Goal: Information Seeking & Learning: Learn about a topic

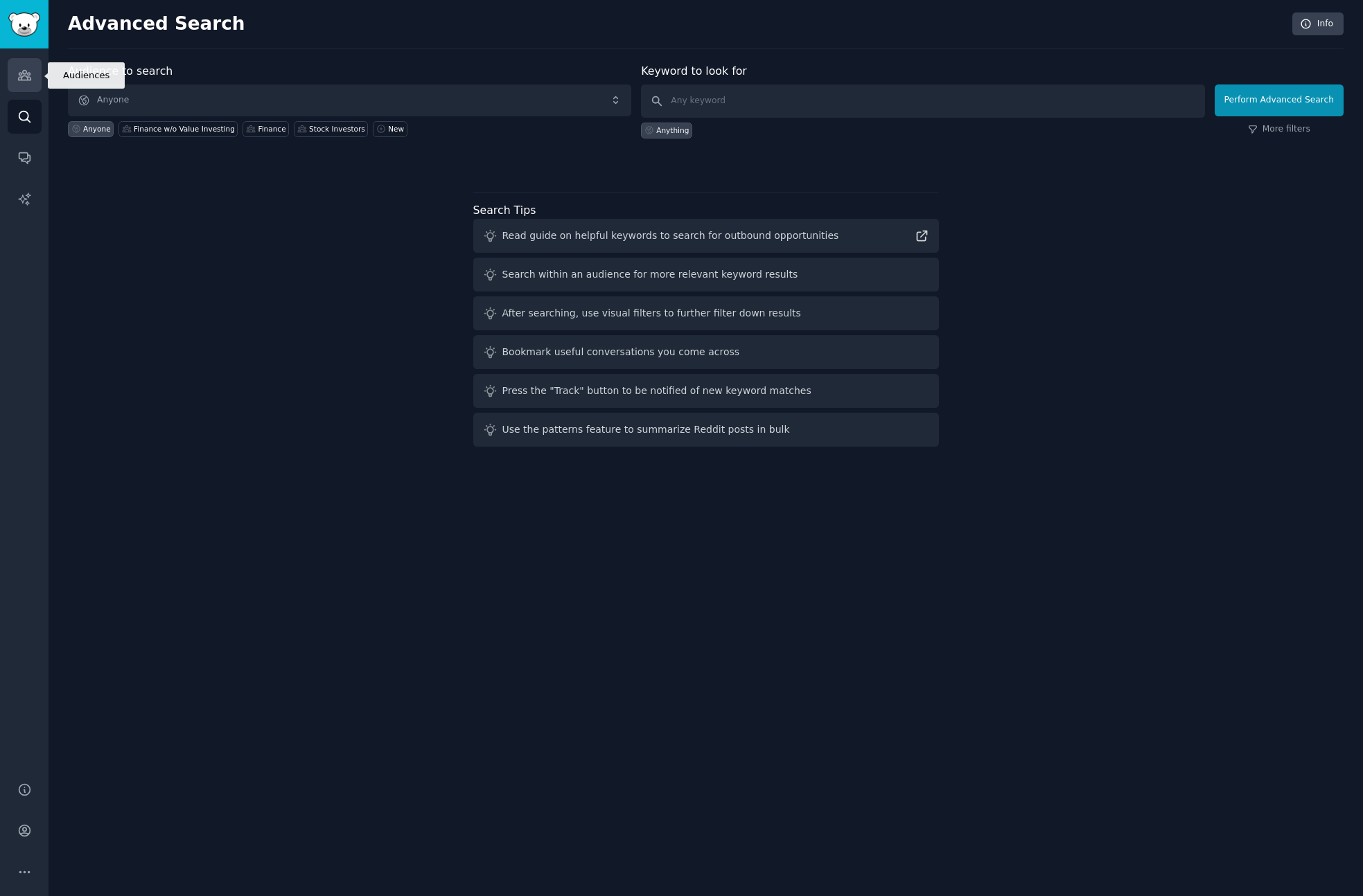
click at [23, 71] on icon "Sidebar" at bounding box center [24, 75] width 12 height 9
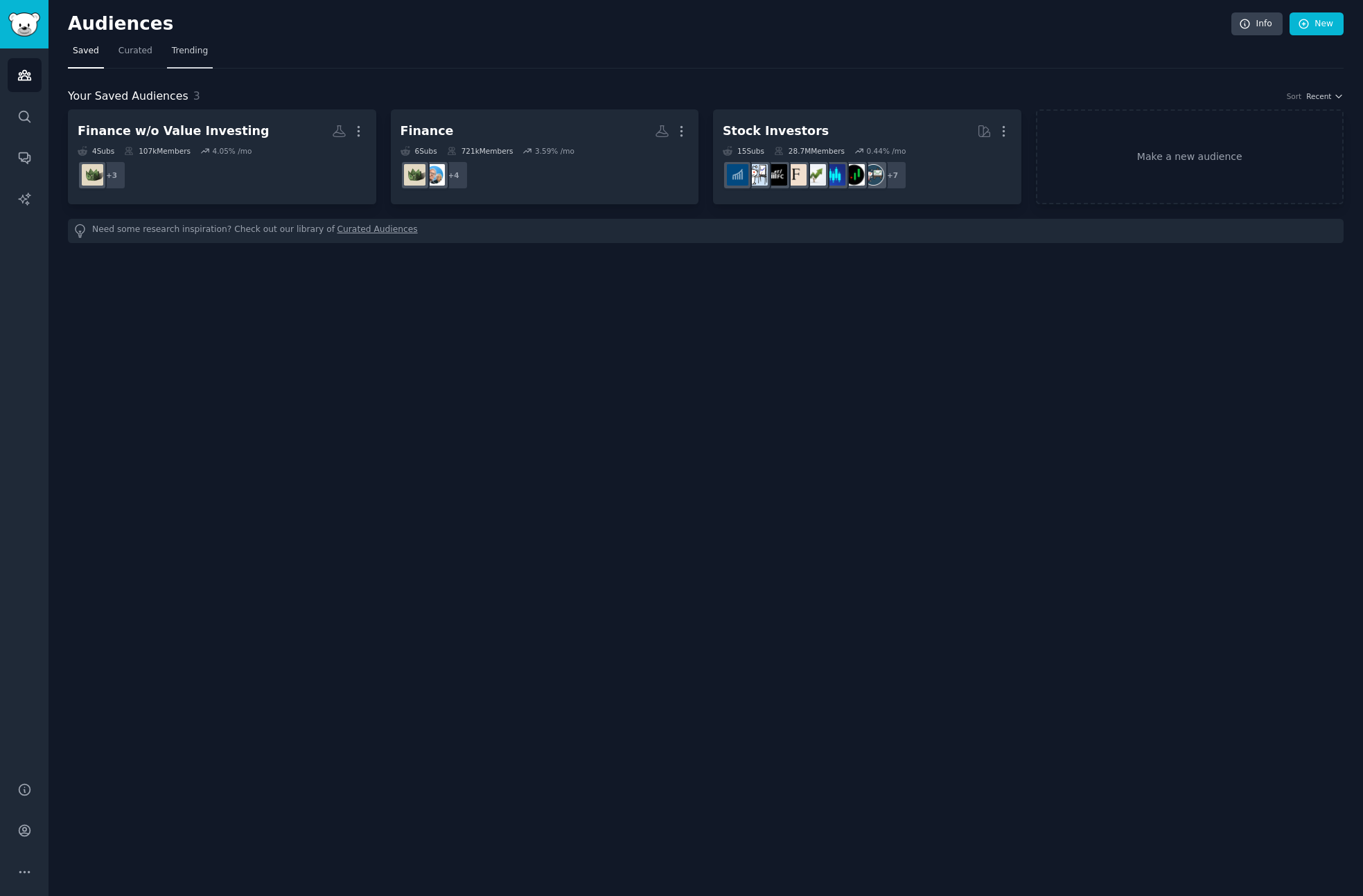
click at [175, 44] on link "Trending" at bounding box center [189, 54] width 46 height 28
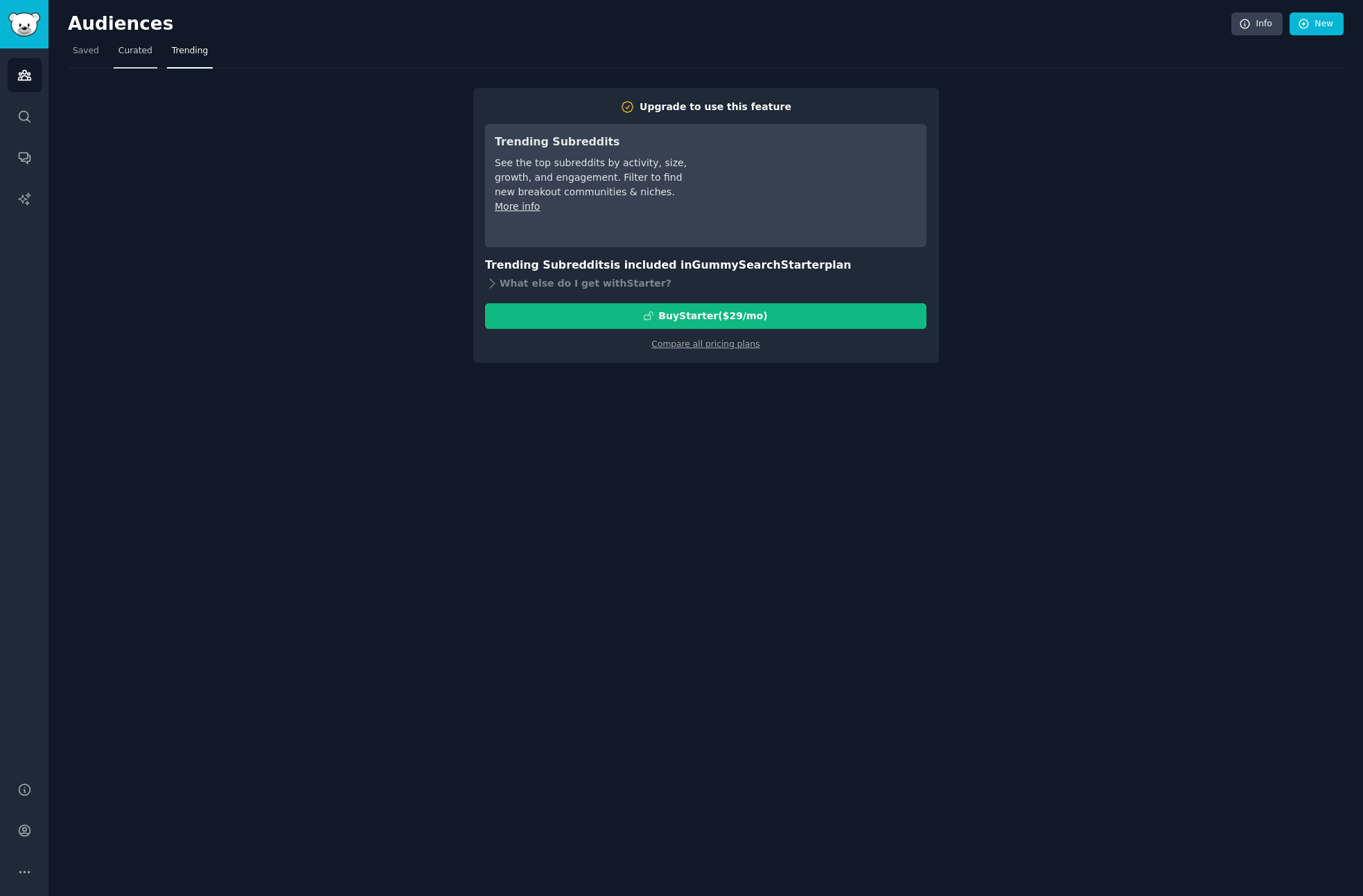
click at [122, 48] on span "Curated" at bounding box center [135, 51] width 34 height 12
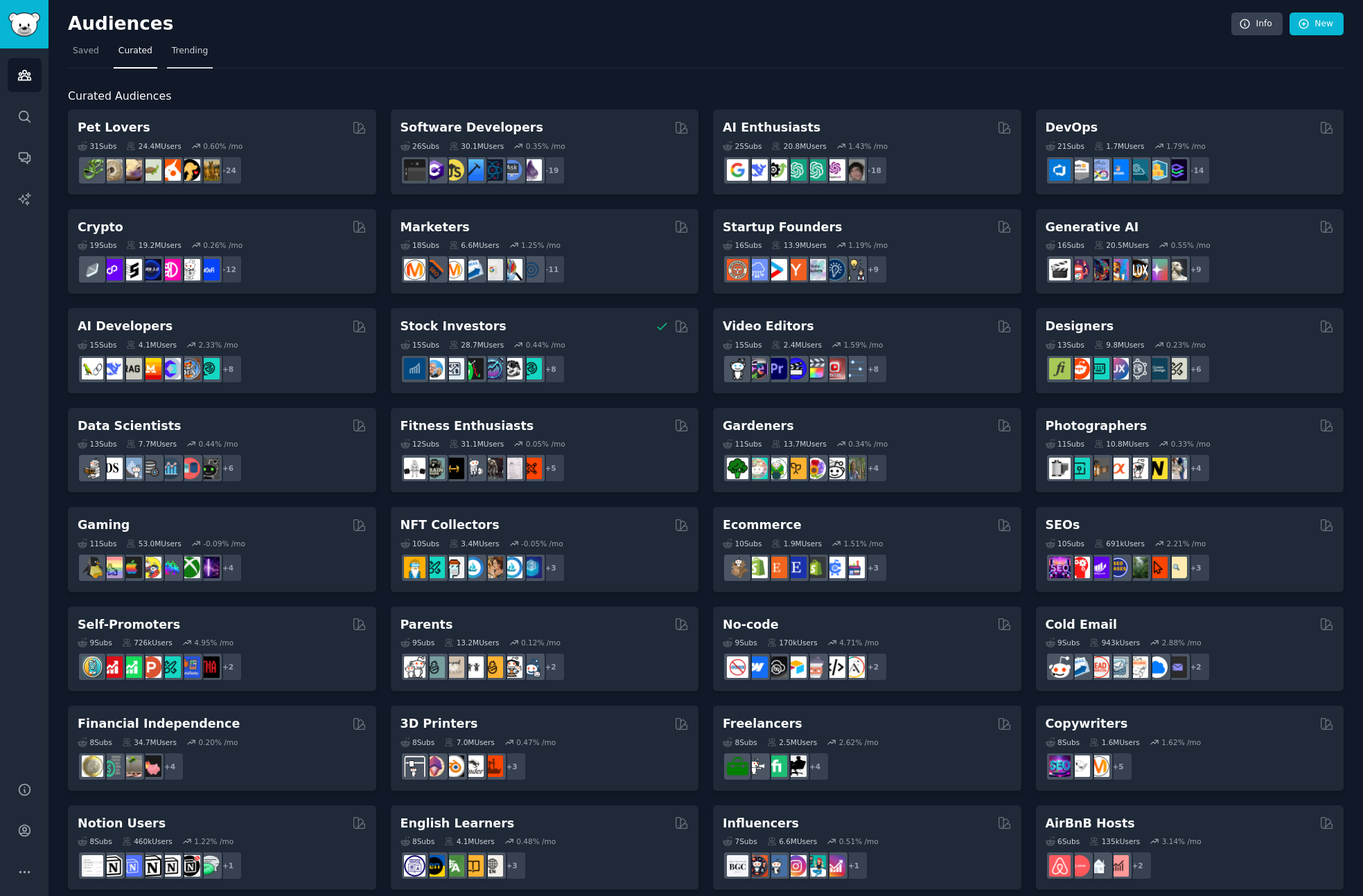
click at [197, 54] on span "Trending" at bounding box center [189, 51] width 36 height 12
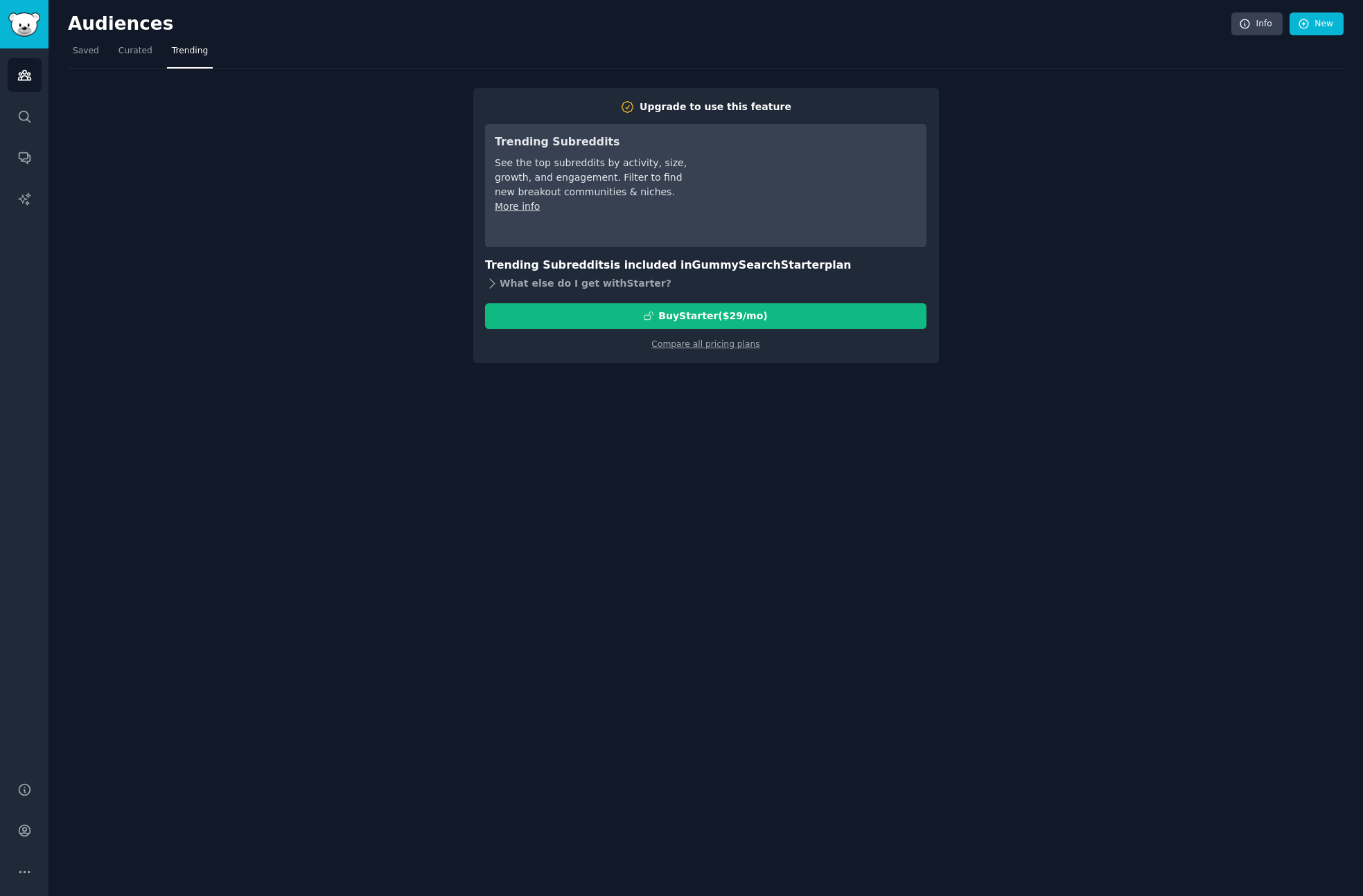
click at [491, 284] on icon at bounding box center [492, 284] width 15 height 15
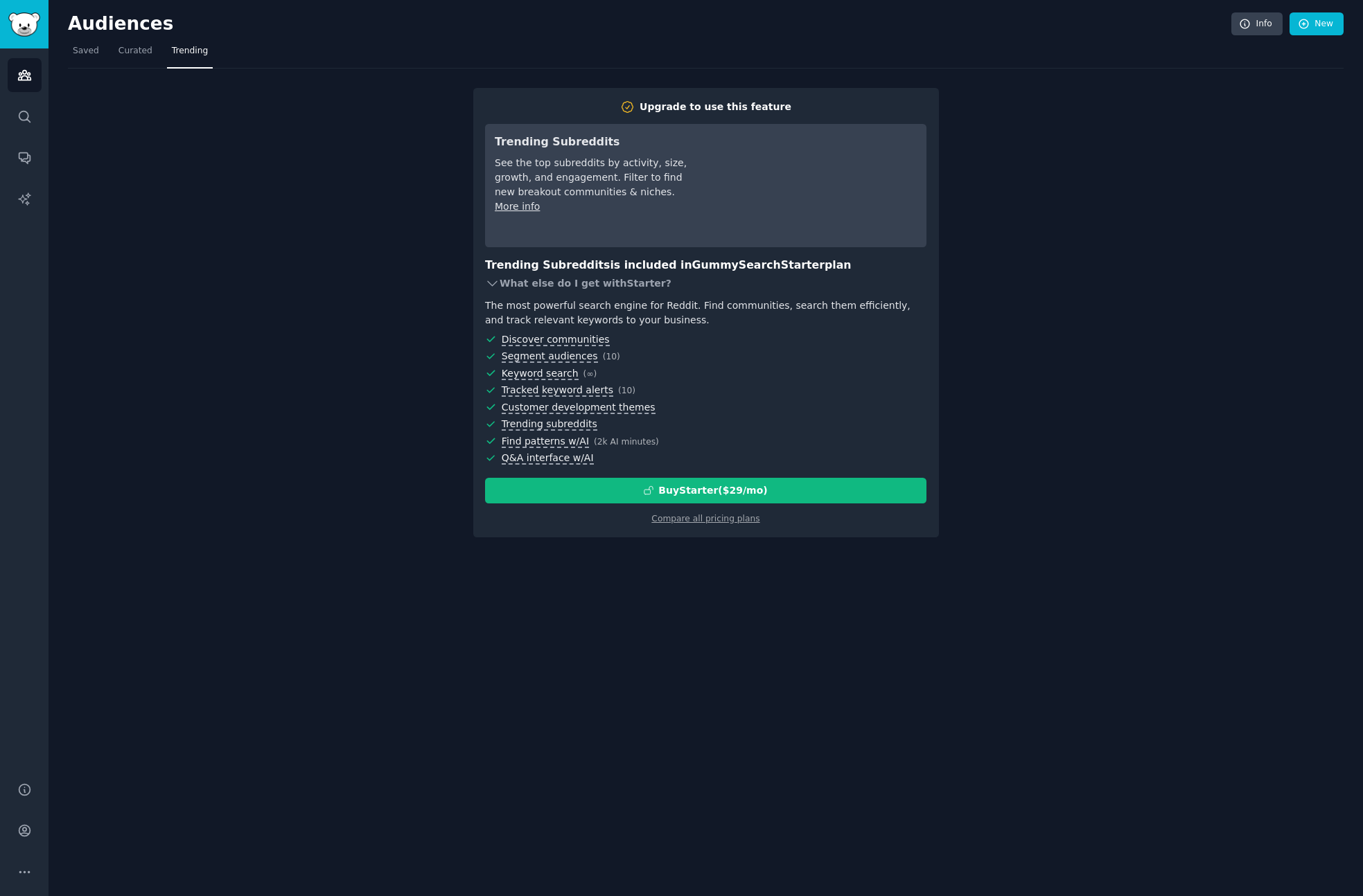
click at [491, 284] on icon at bounding box center [492, 283] width 9 height 5
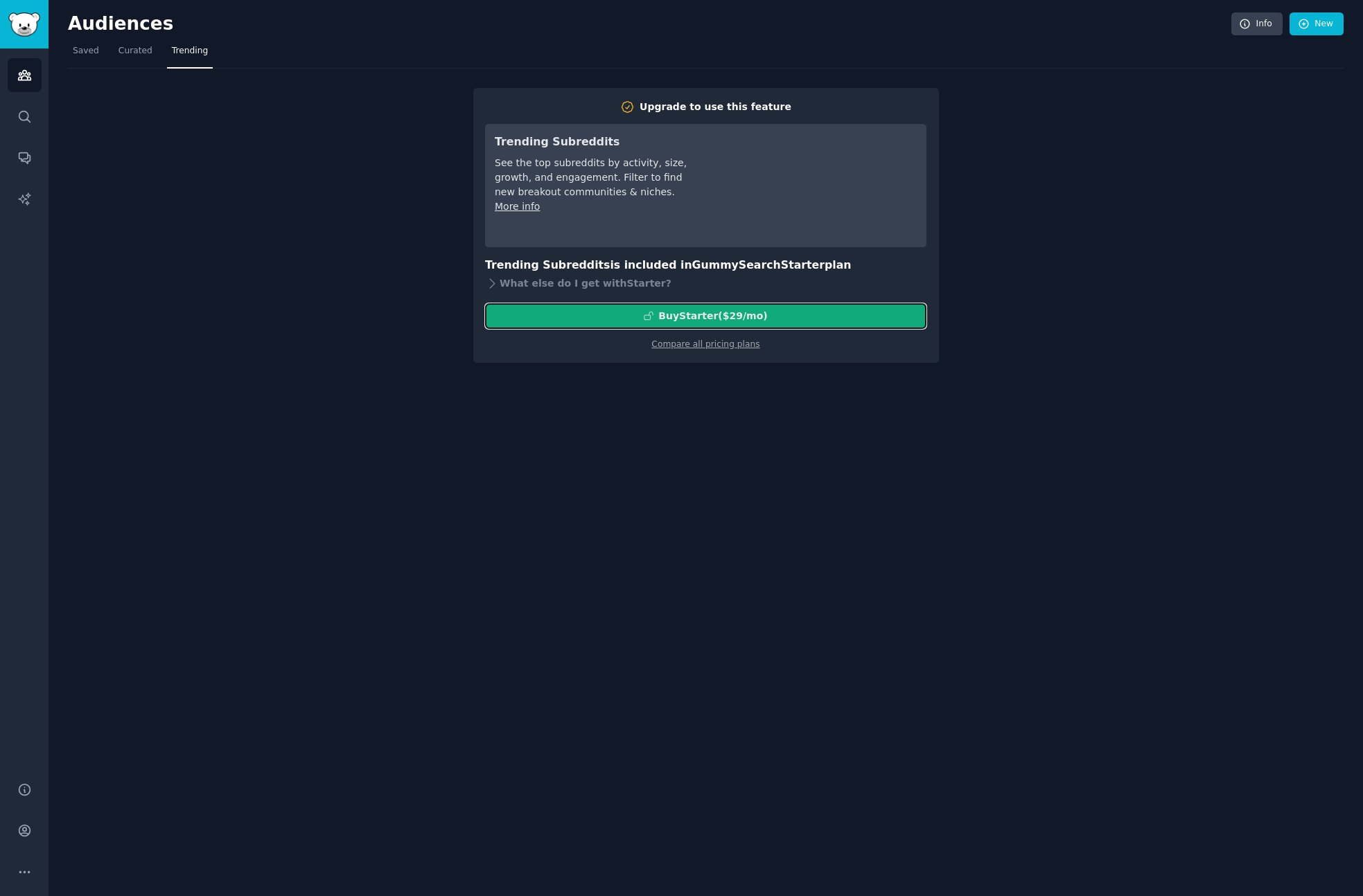
click at [685, 321] on div "Buy Starter ($ 29 /mo )" at bounding box center [712, 316] width 108 height 15
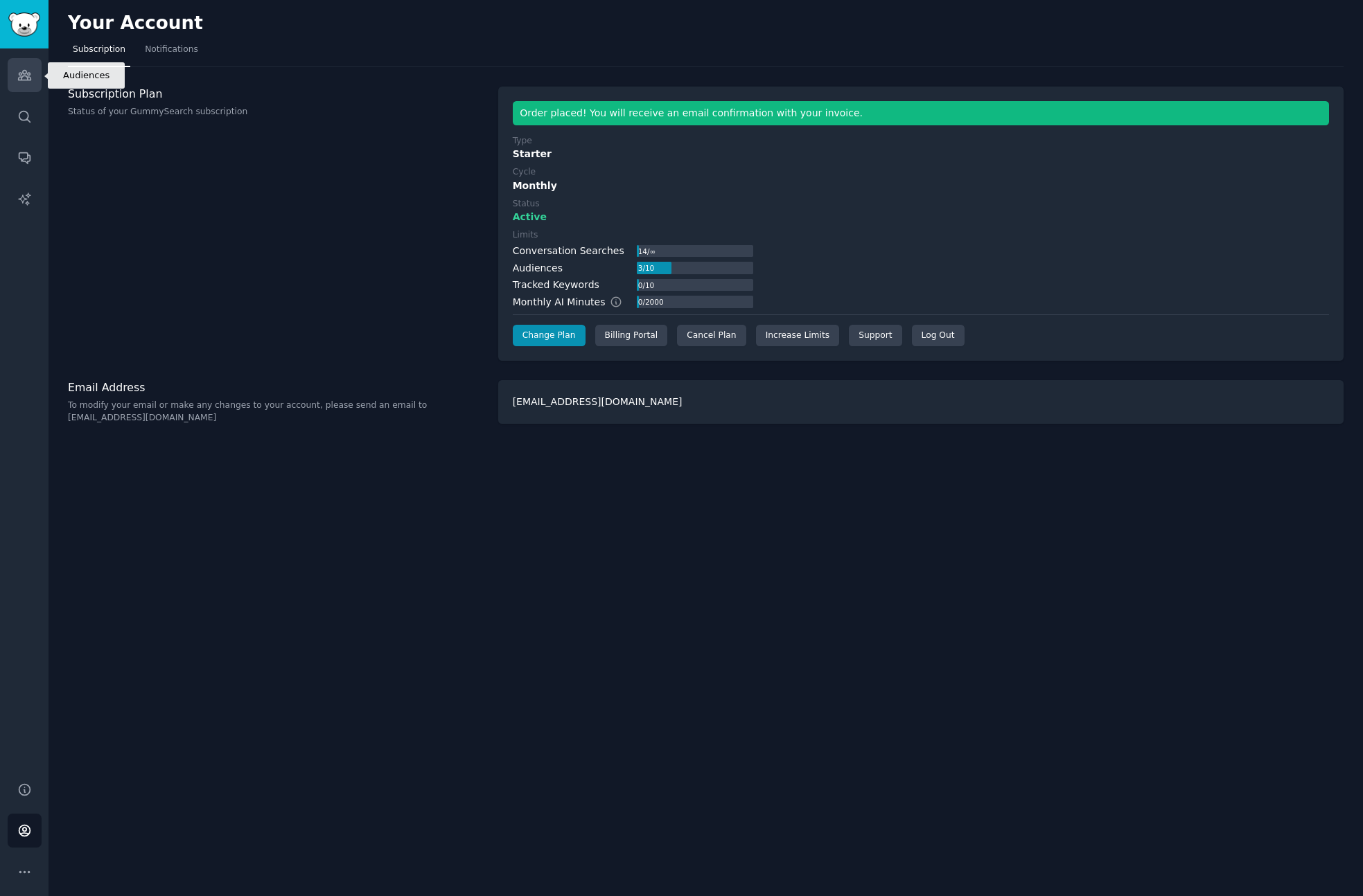
click at [25, 79] on icon "Sidebar" at bounding box center [25, 75] width 15 height 15
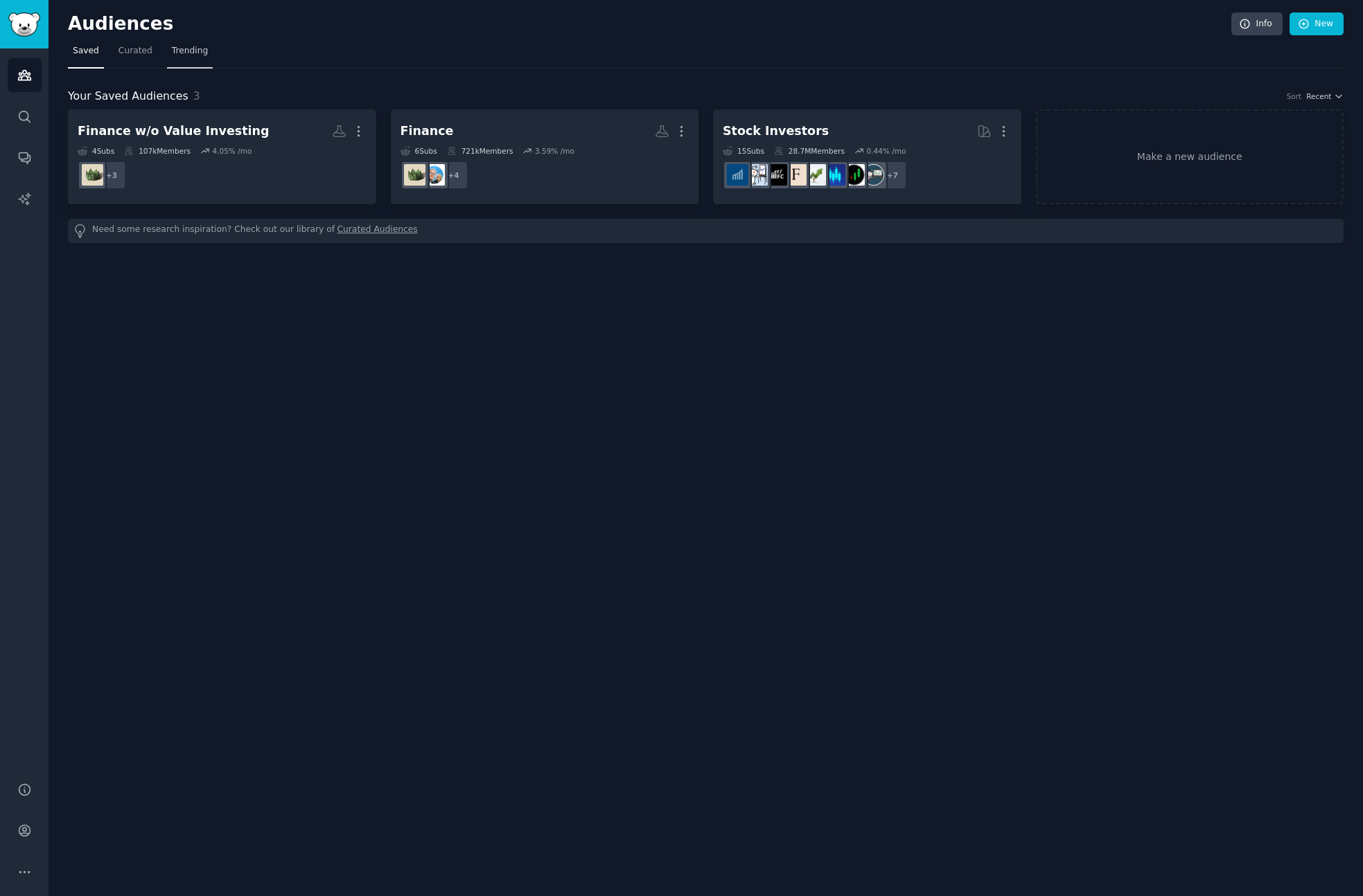
click at [183, 48] on span "Trending" at bounding box center [189, 51] width 36 height 12
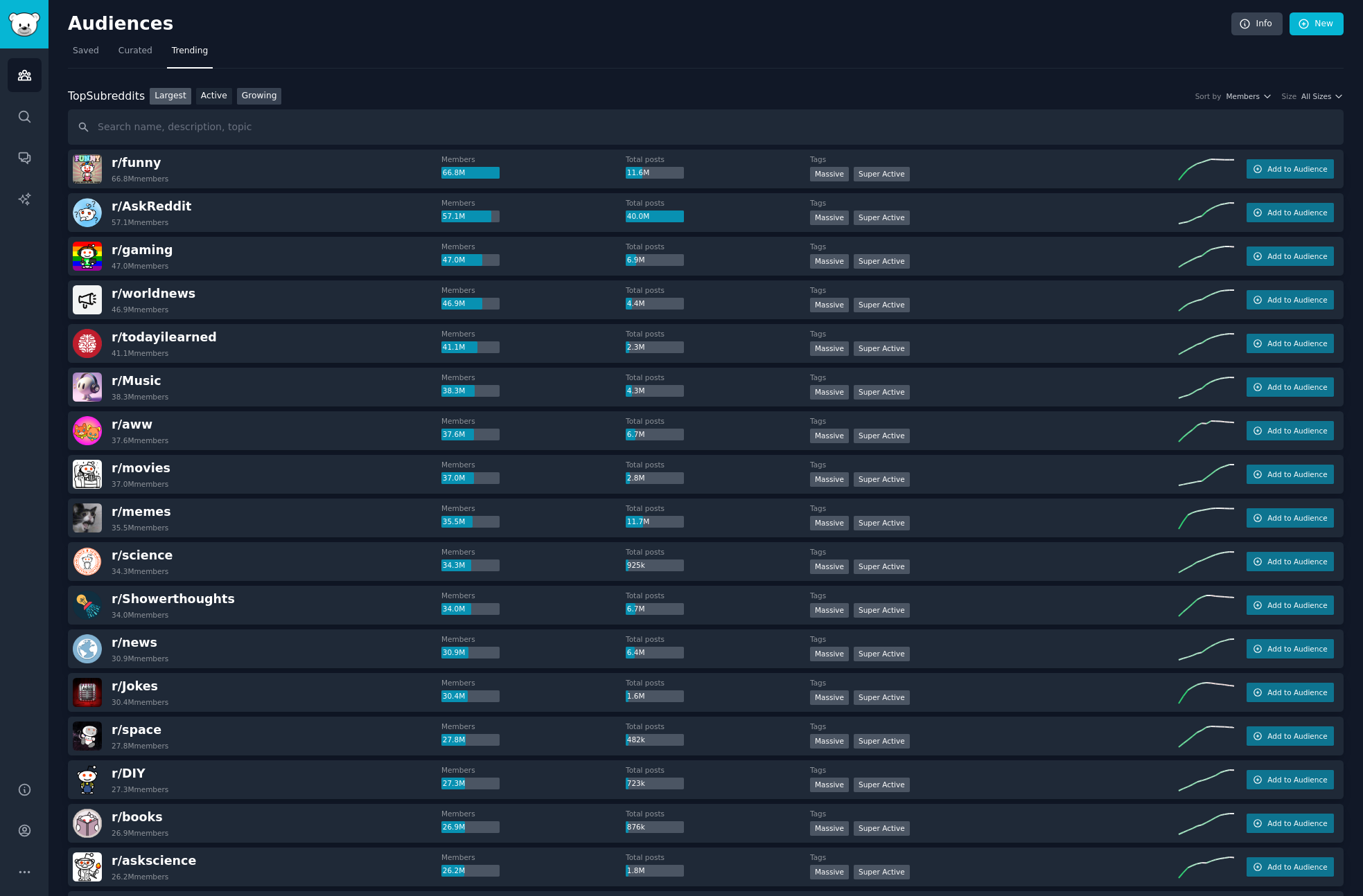
click at [248, 92] on link "Growing" at bounding box center [259, 97] width 45 height 17
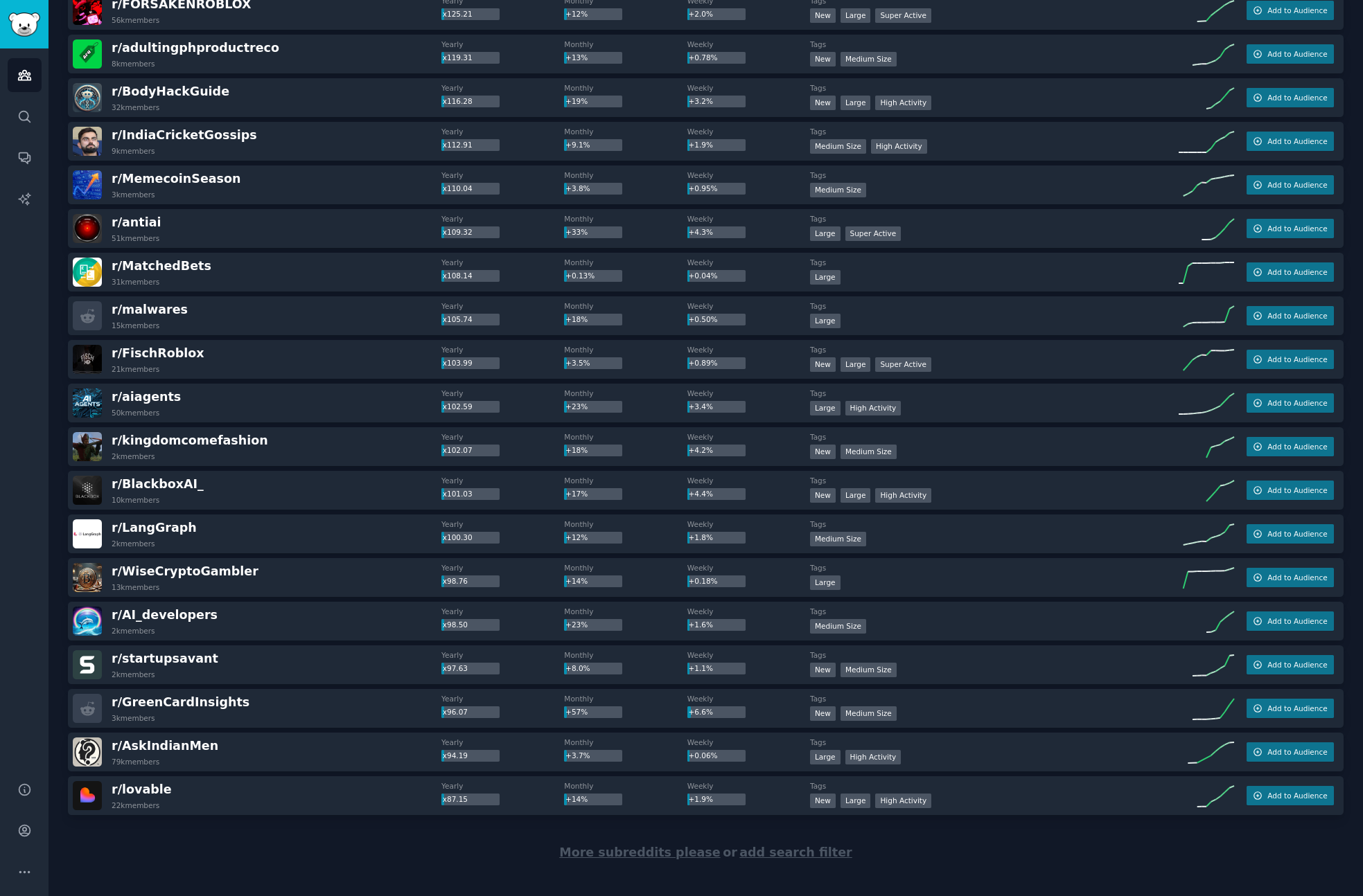
scroll to position [1525, 0]
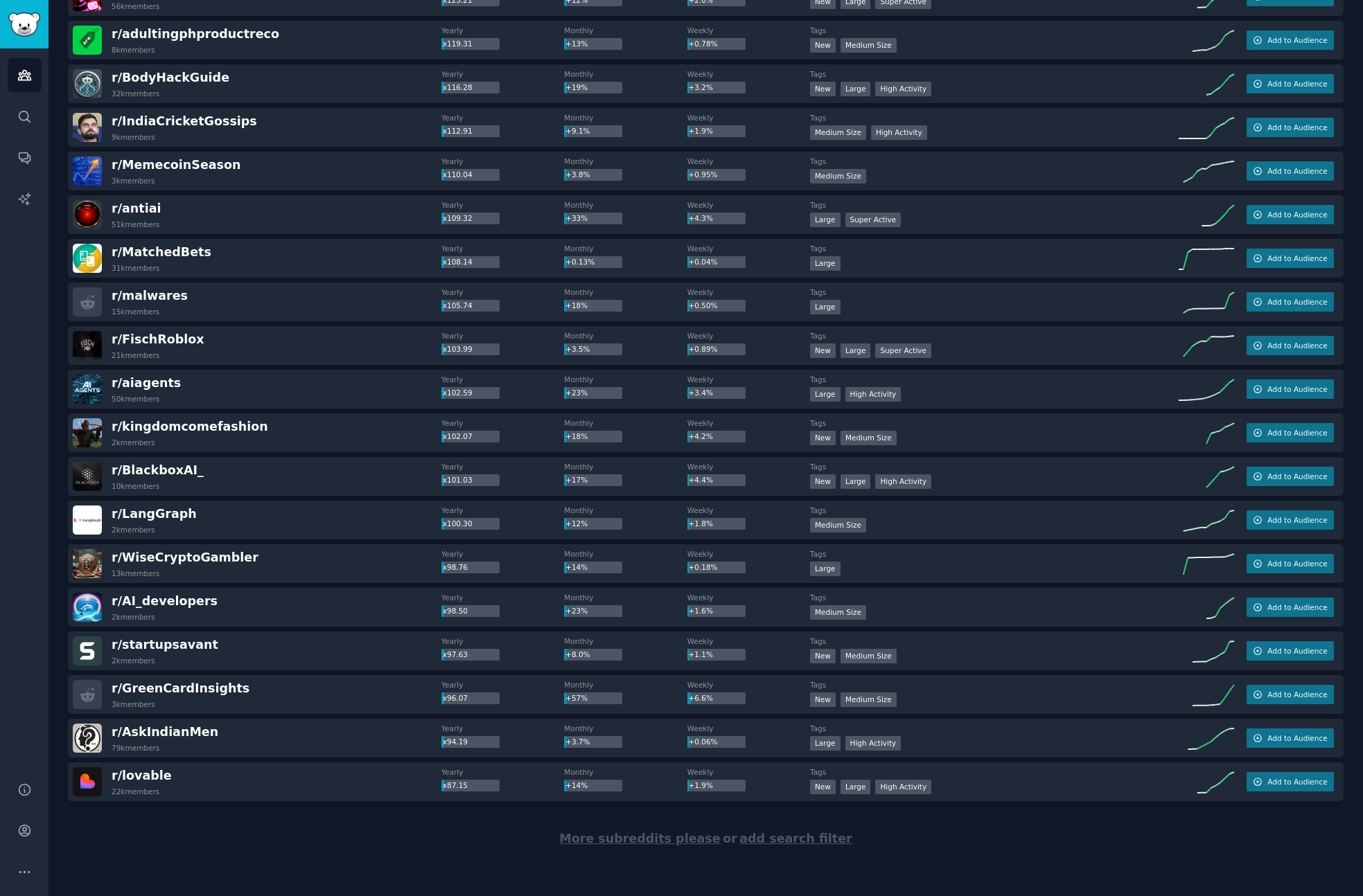
click at [649, 842] on span "More subreddits please" at bounding box center [639, 838] width 161 height 14
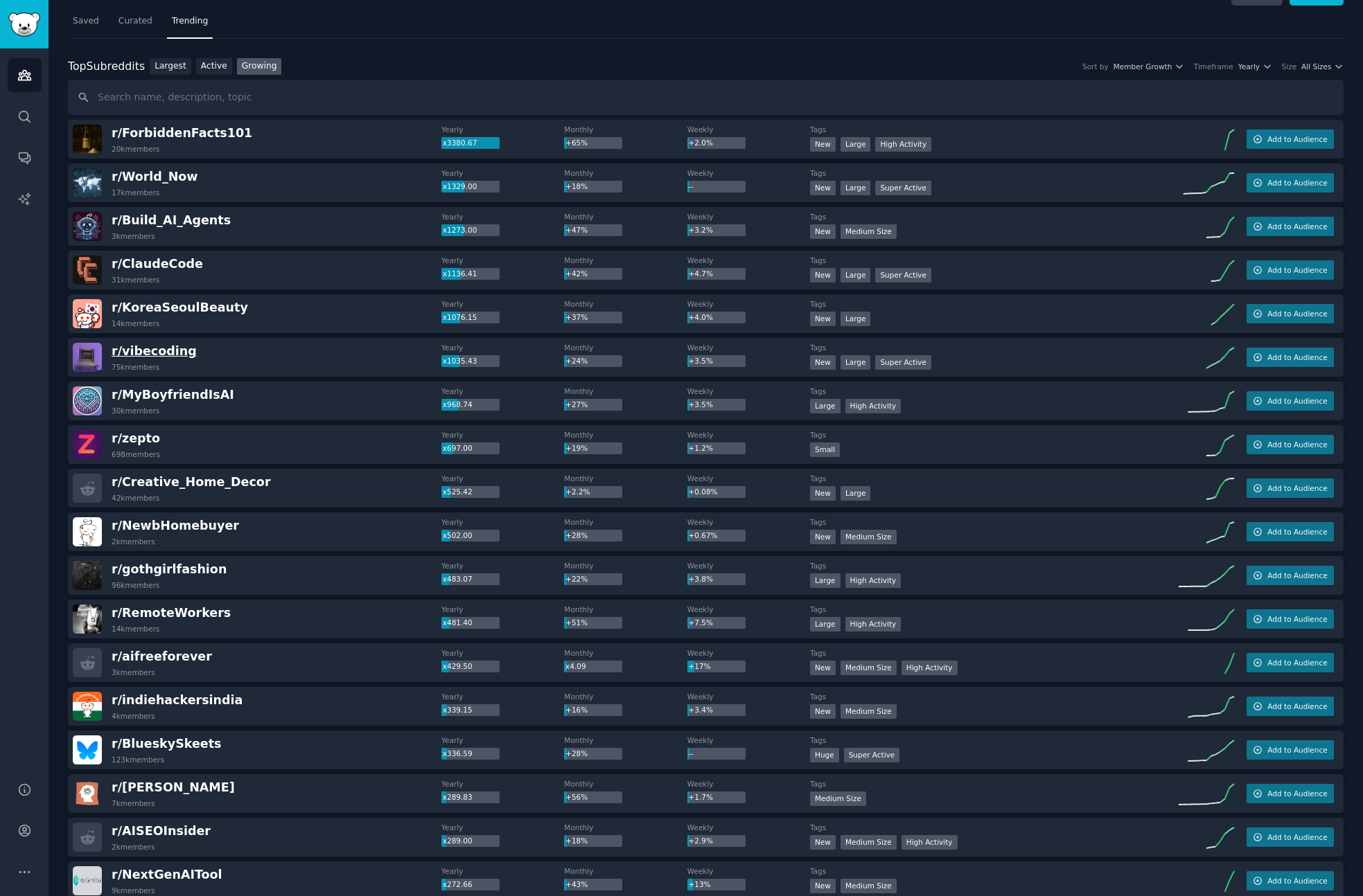
scroll to position [33, 0]
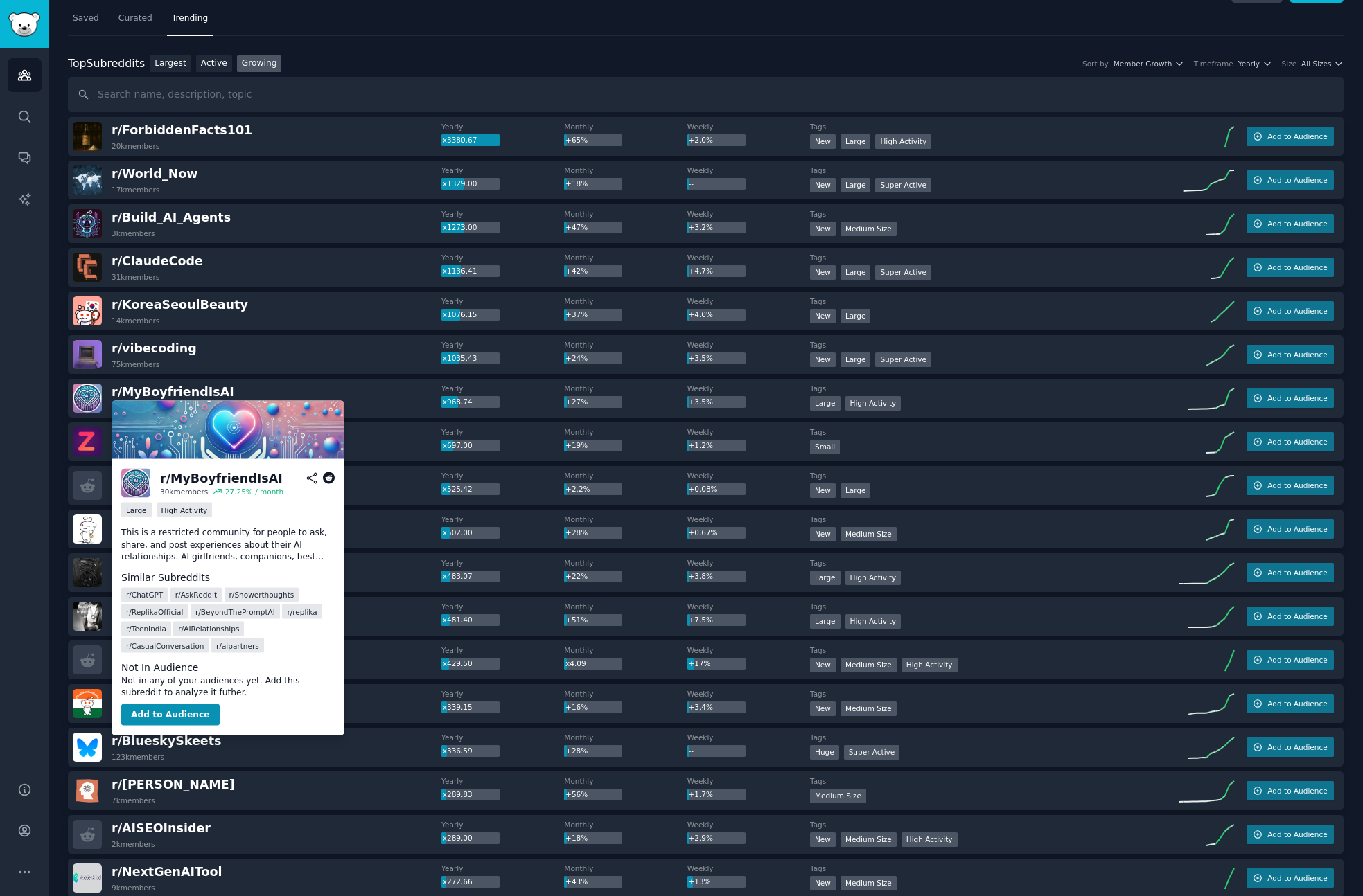
click at [331, 476] on icon at bounding box center [328, 478] width 12 height 12
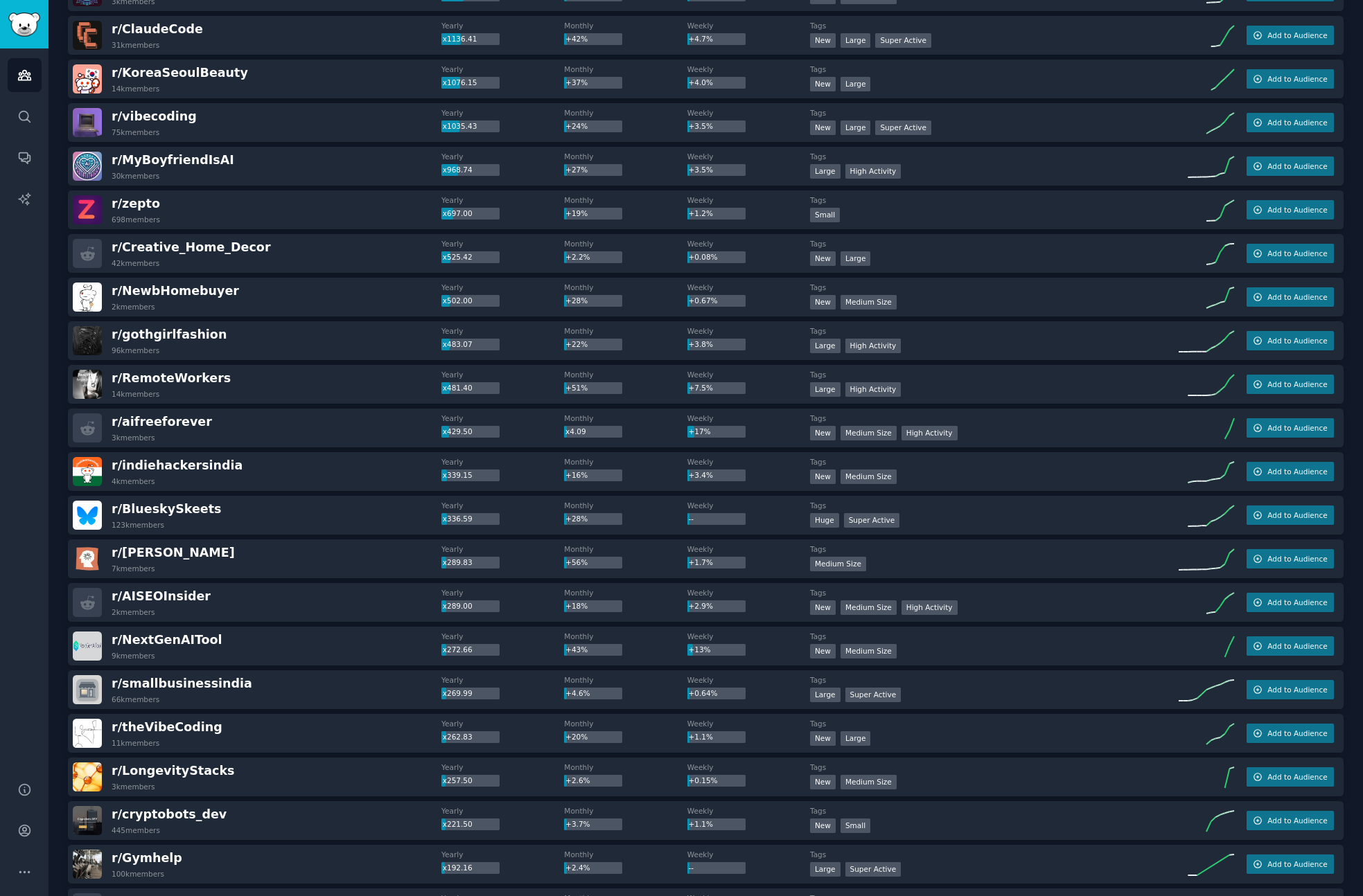
scroll to position [267, 0]
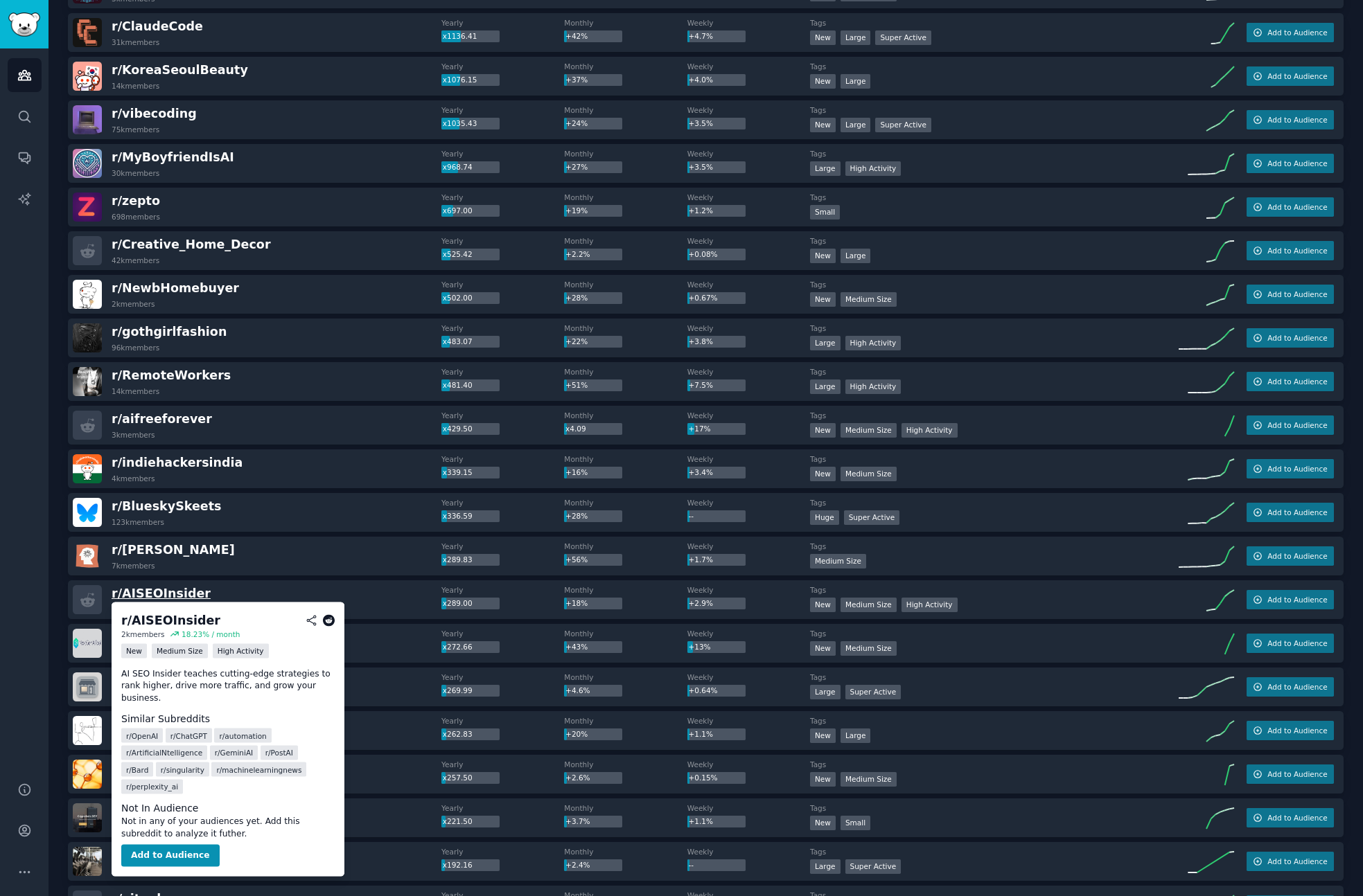
click at [167, 587] on span "r/ AISEOInsider" at bounding box center [161, 593] width 99 height 14
click at [334, 623] on icon at bounding box center [328, 620] width 12 height 12
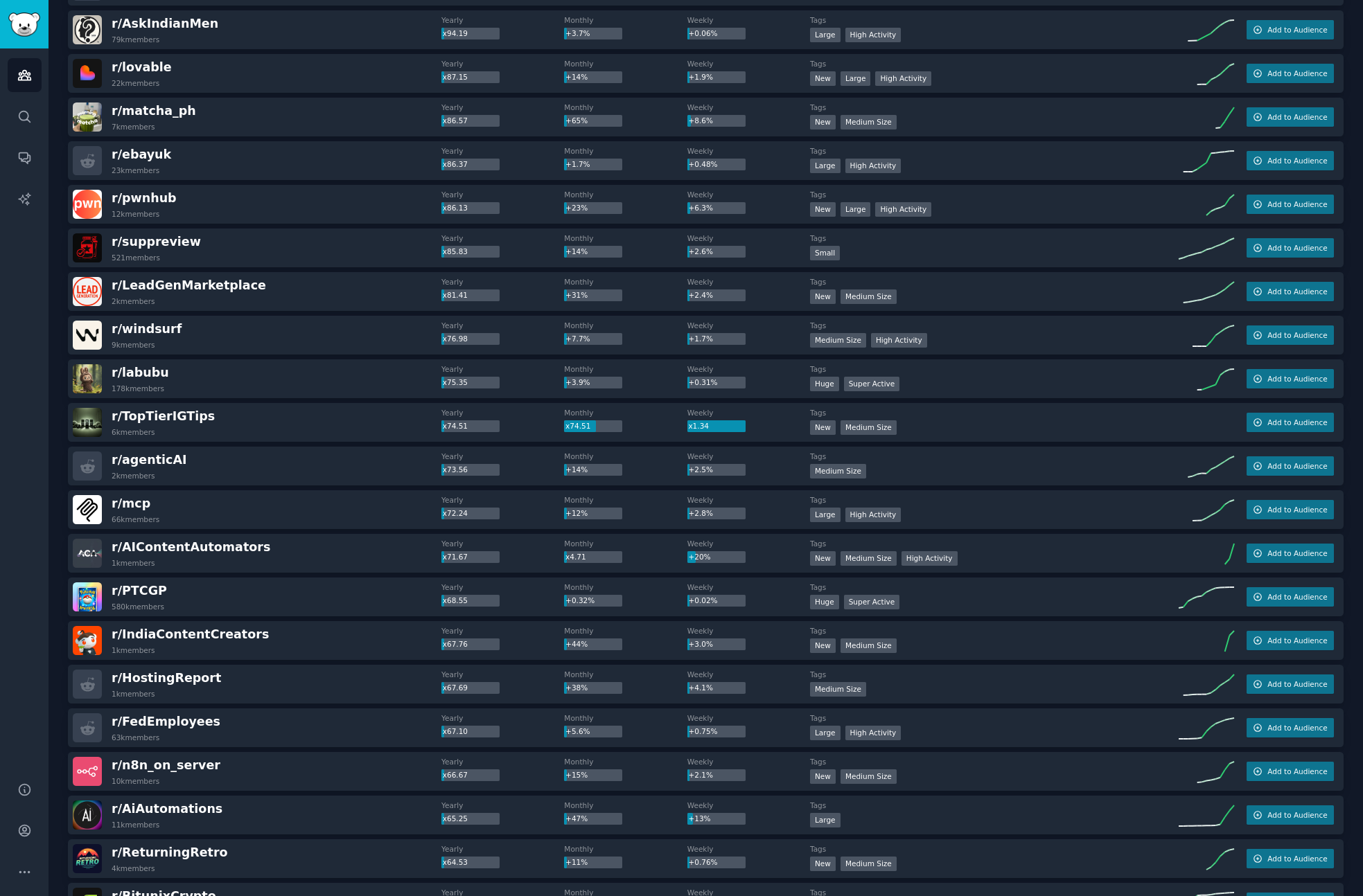
scroll to position [2235, 0]
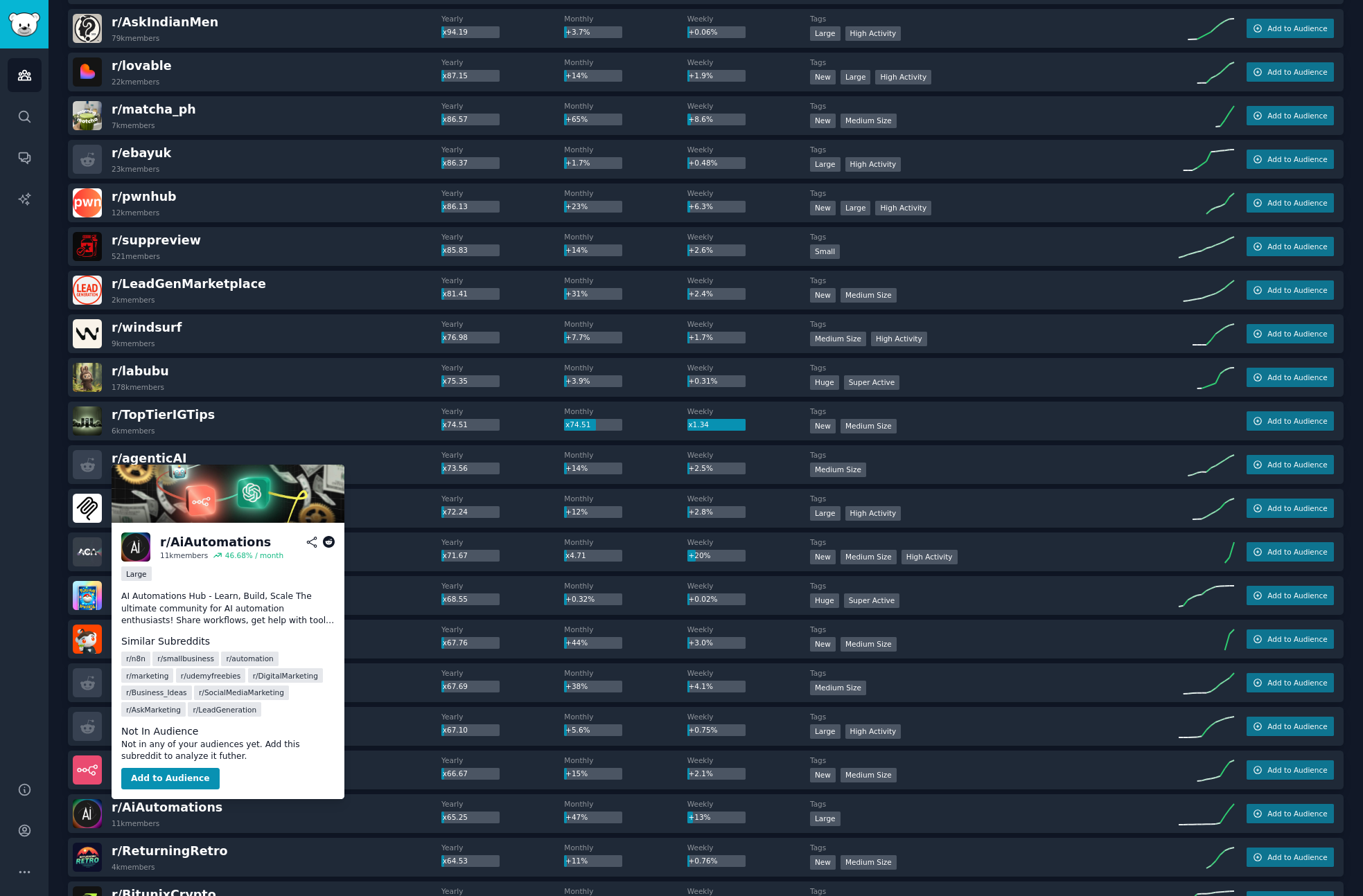
click at [330, 546] on icon at bounding box center [328, 542] width 12 height 12
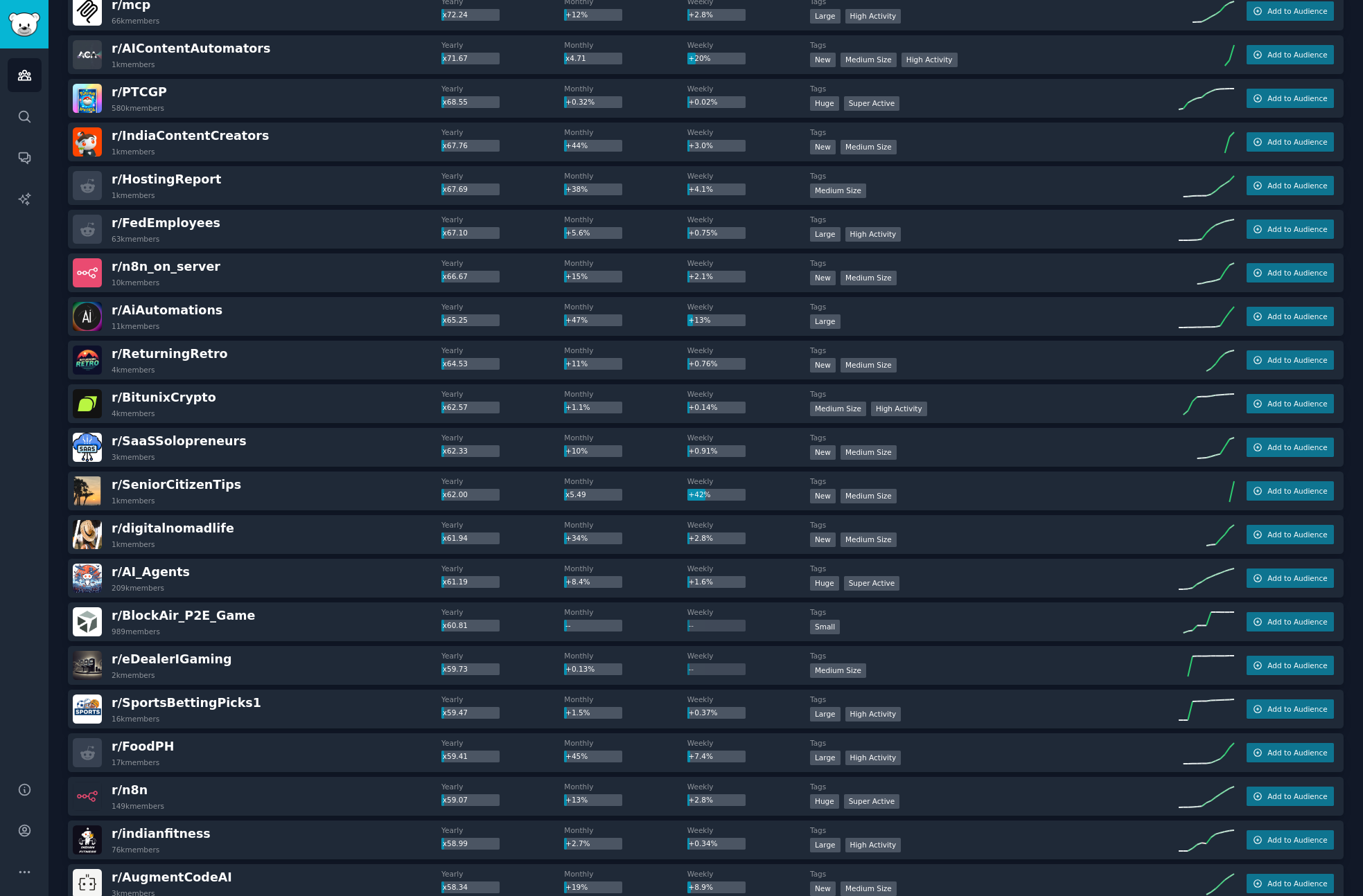
scroll to position [2735, 0]
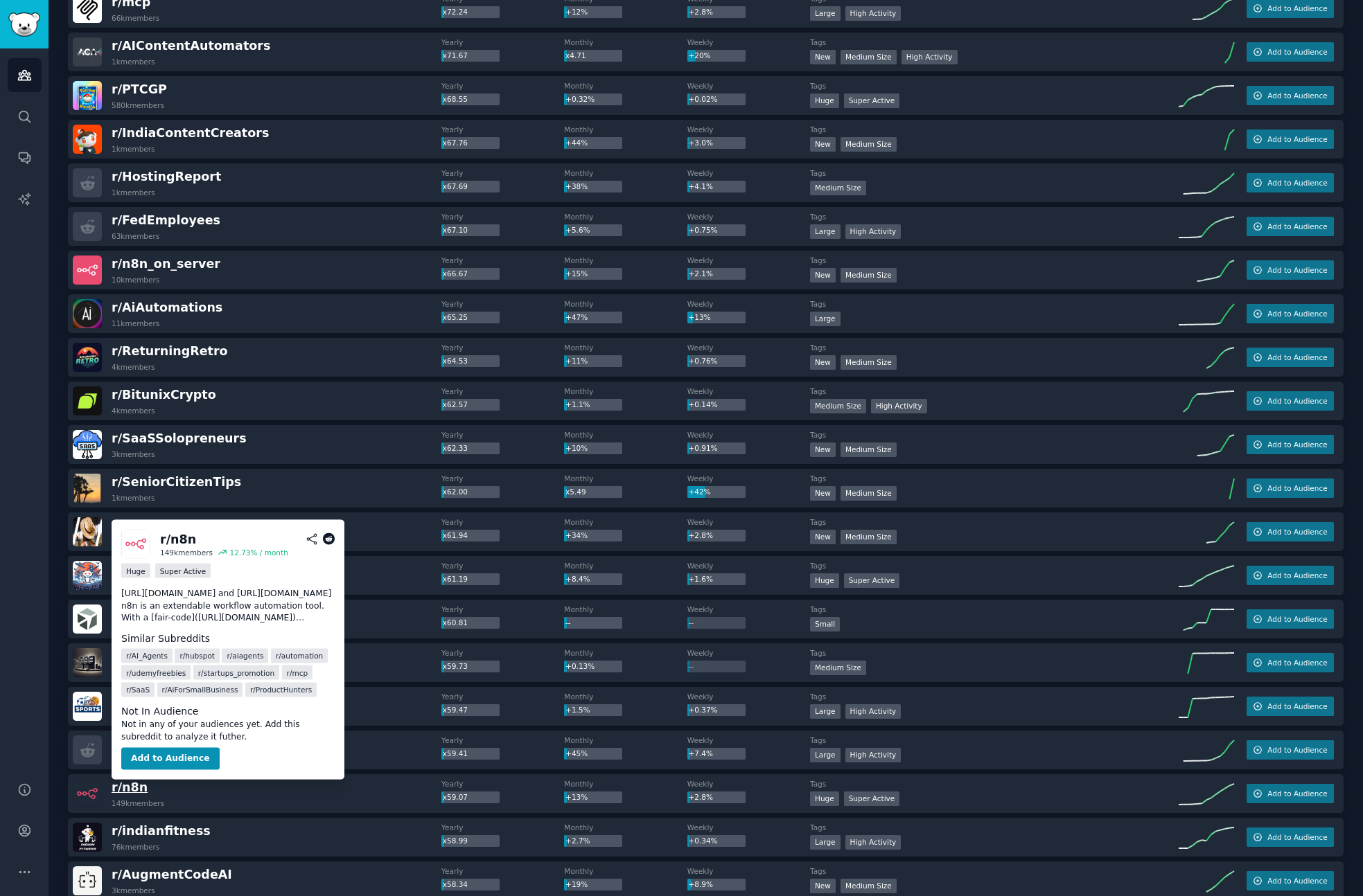
click at [129, 792] on span "r/ n8n" at bounding box center [129, 787] width 36 height 14
click at [327, 539] on icon at bounding box center [328, 539] width 12 height 12
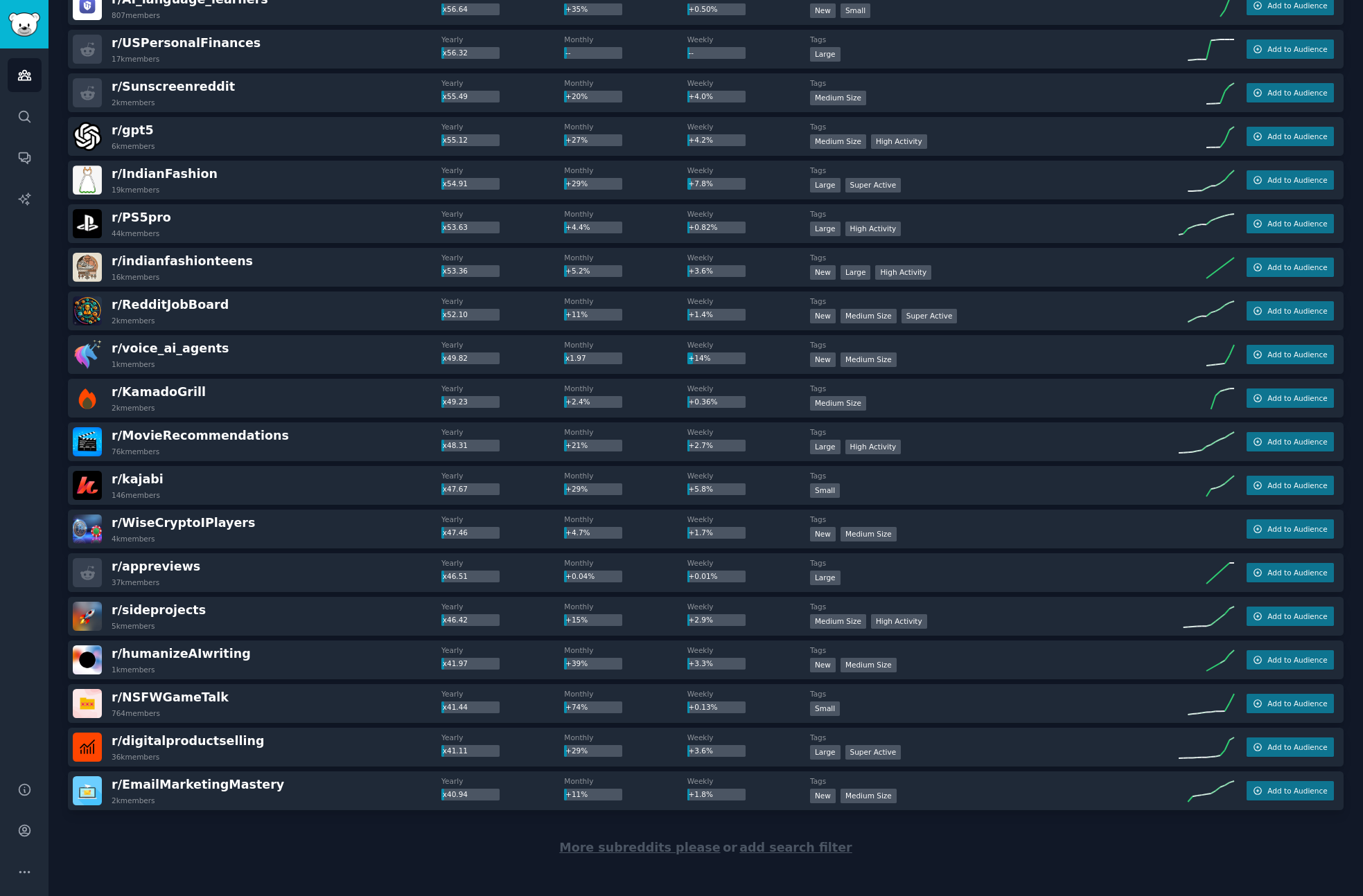
scroll to position [3706, 0]
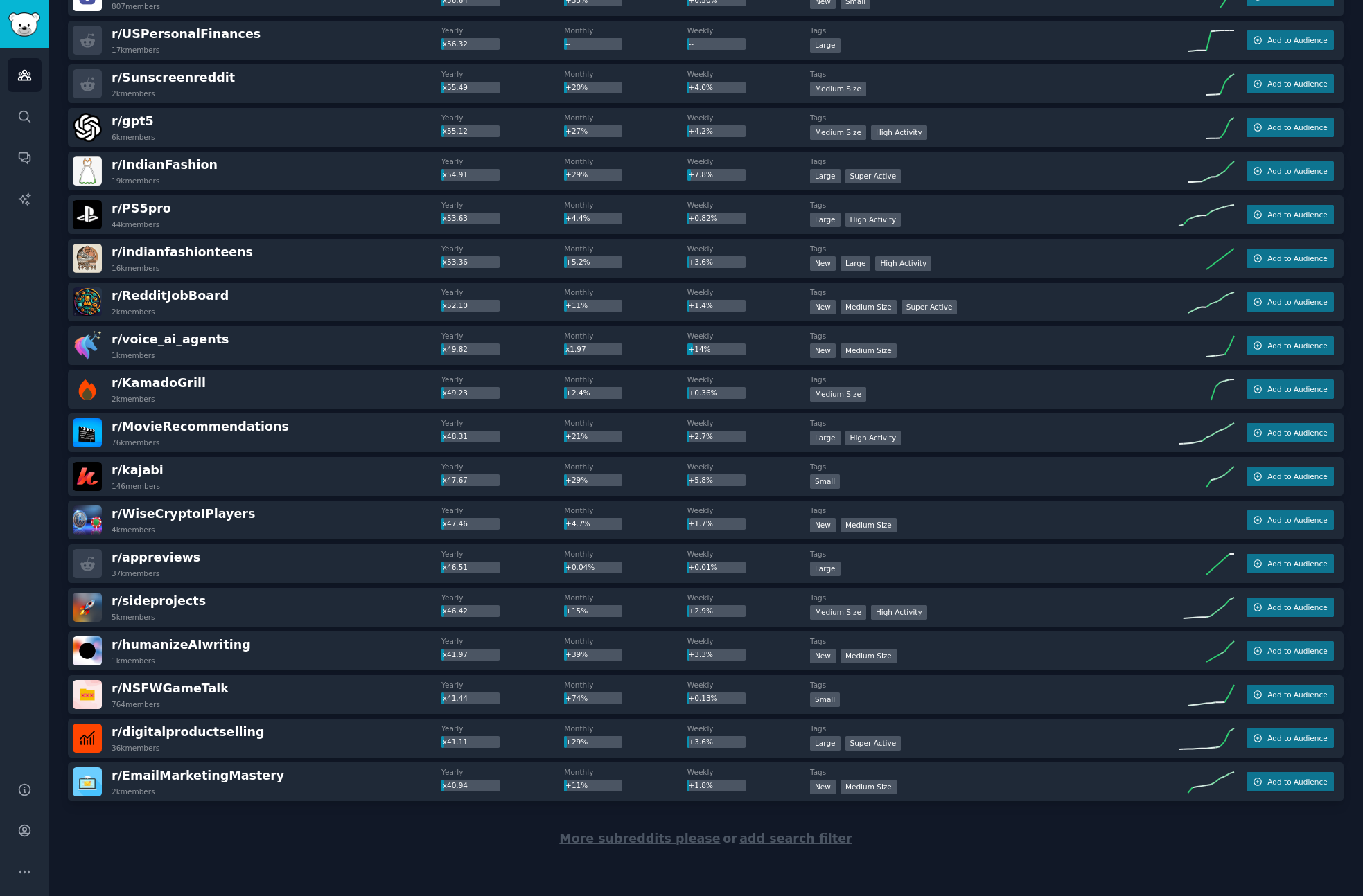
click at [618, 838] on span "More subreddits please" at bounding box center [639, 838] width 161 height 14
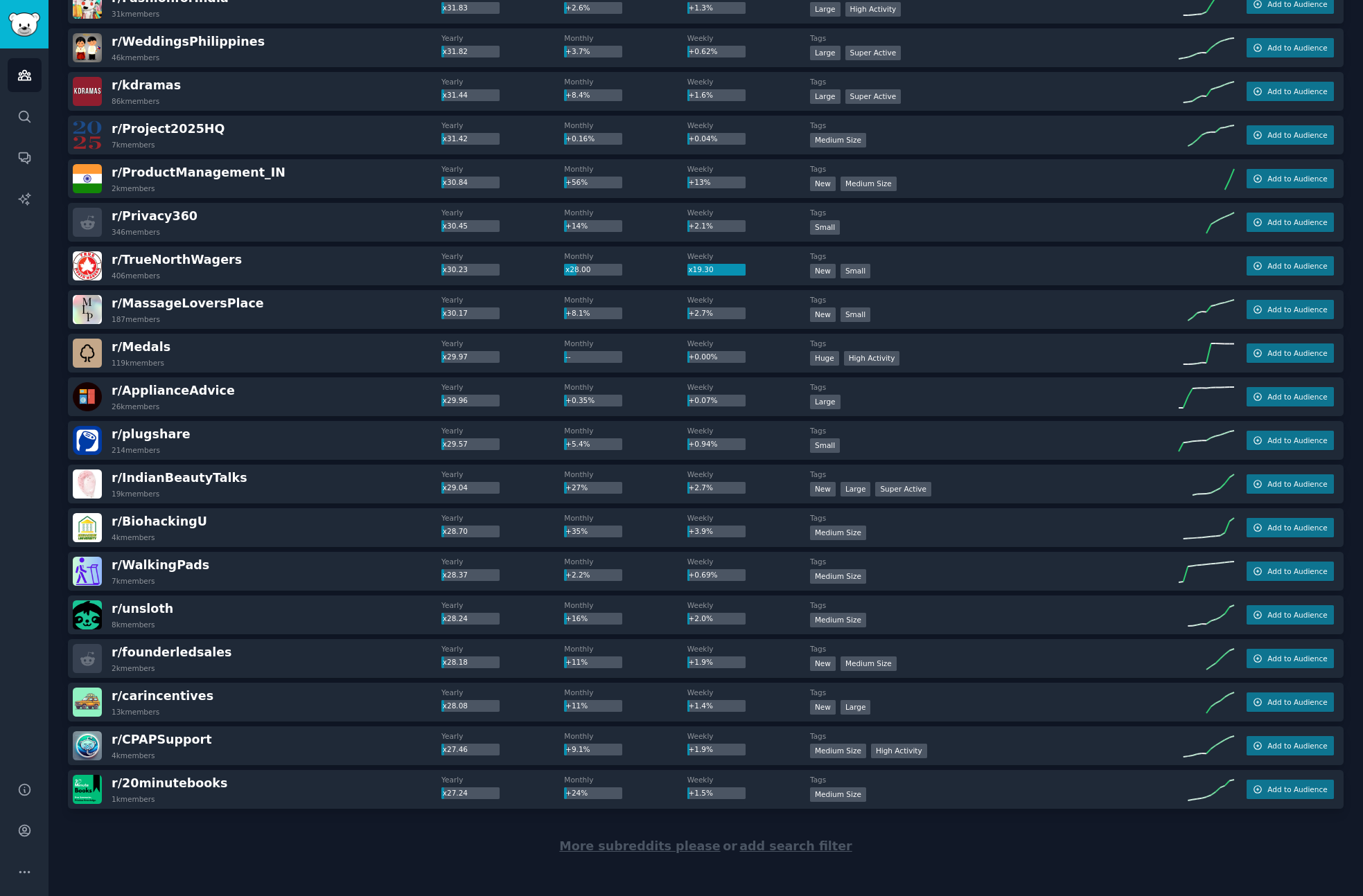
scroll to position [5888, 0]
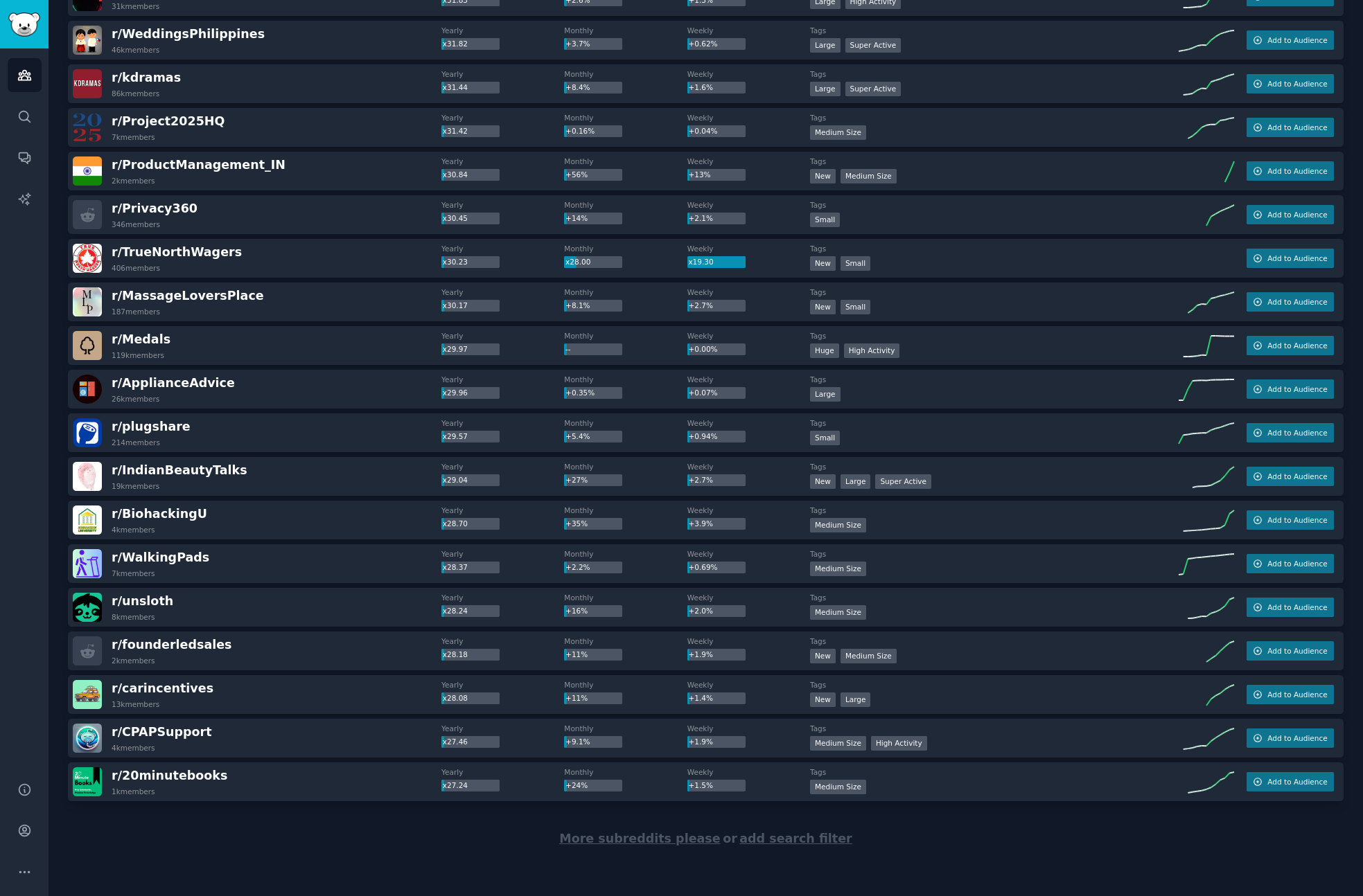
click at [604, 839] on span "More subreddits please" at bounding box center [639, 838] width 161 height 14
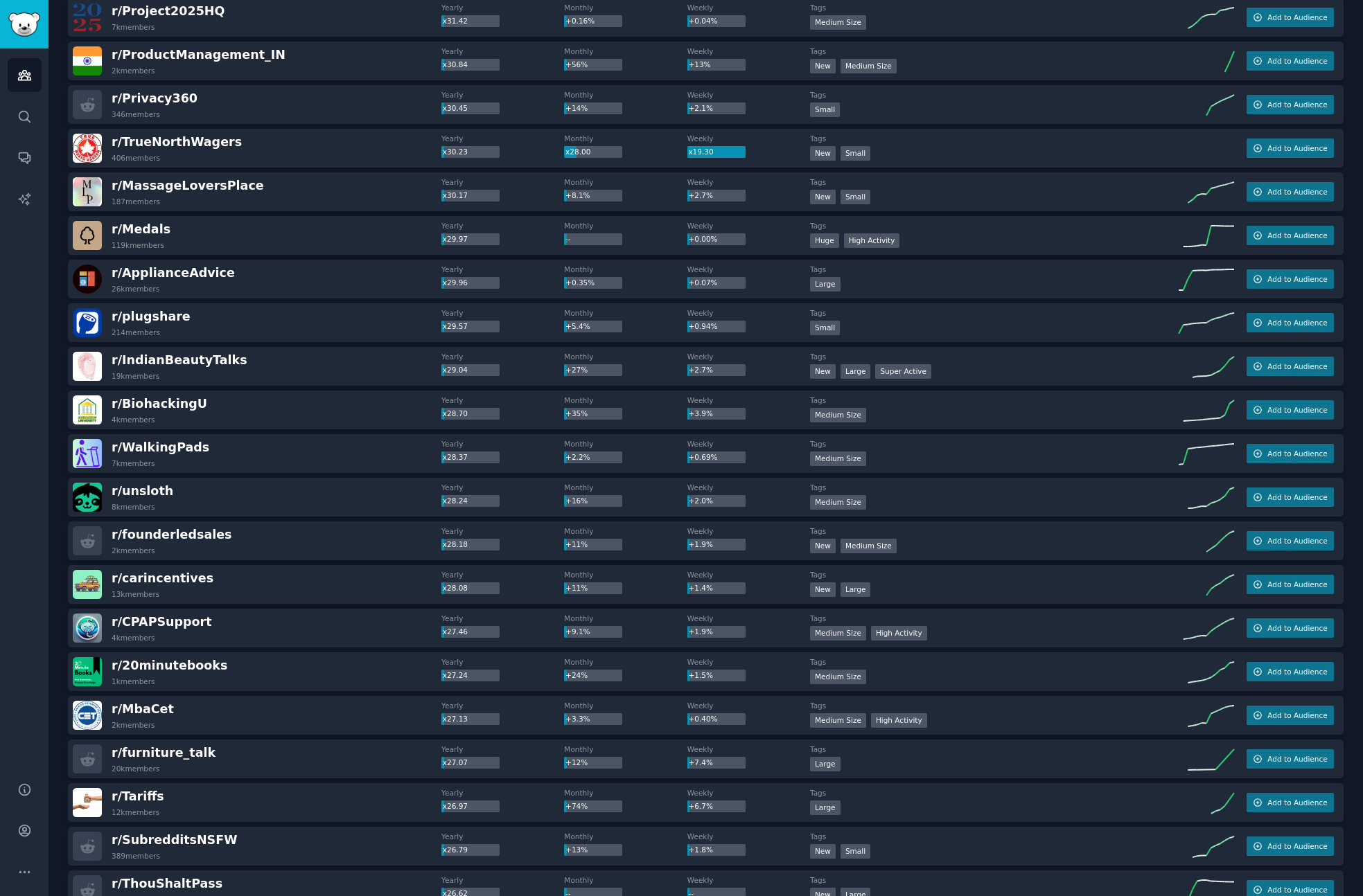
scroll to position [6003, 0]
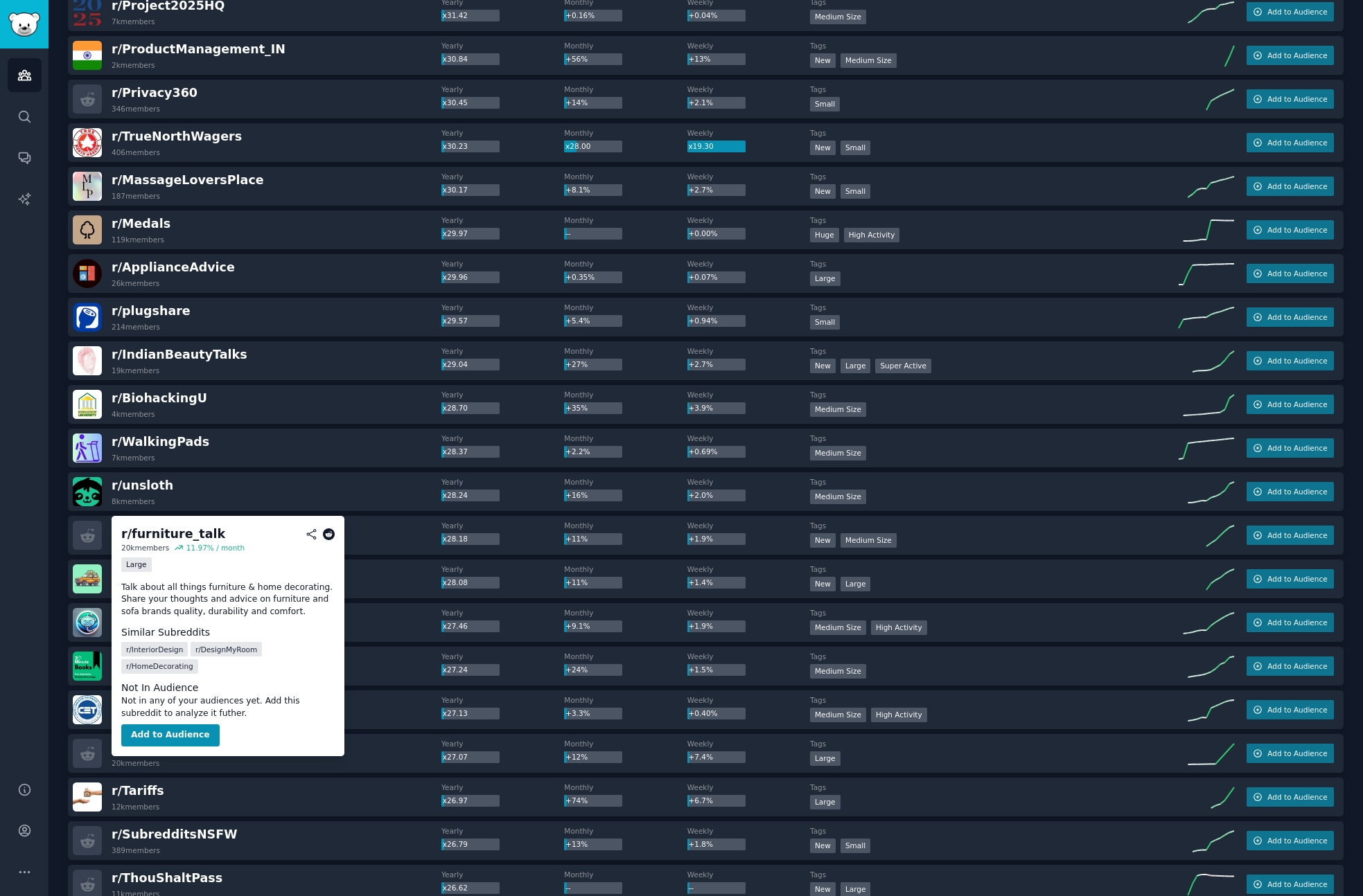
click at [159, 750] on span "r/ furniture_talk" at bounding box center [163, 747] width 104 height 14
click at [327, 534] on icon at bounding box center [328, 534] width 12 height 12
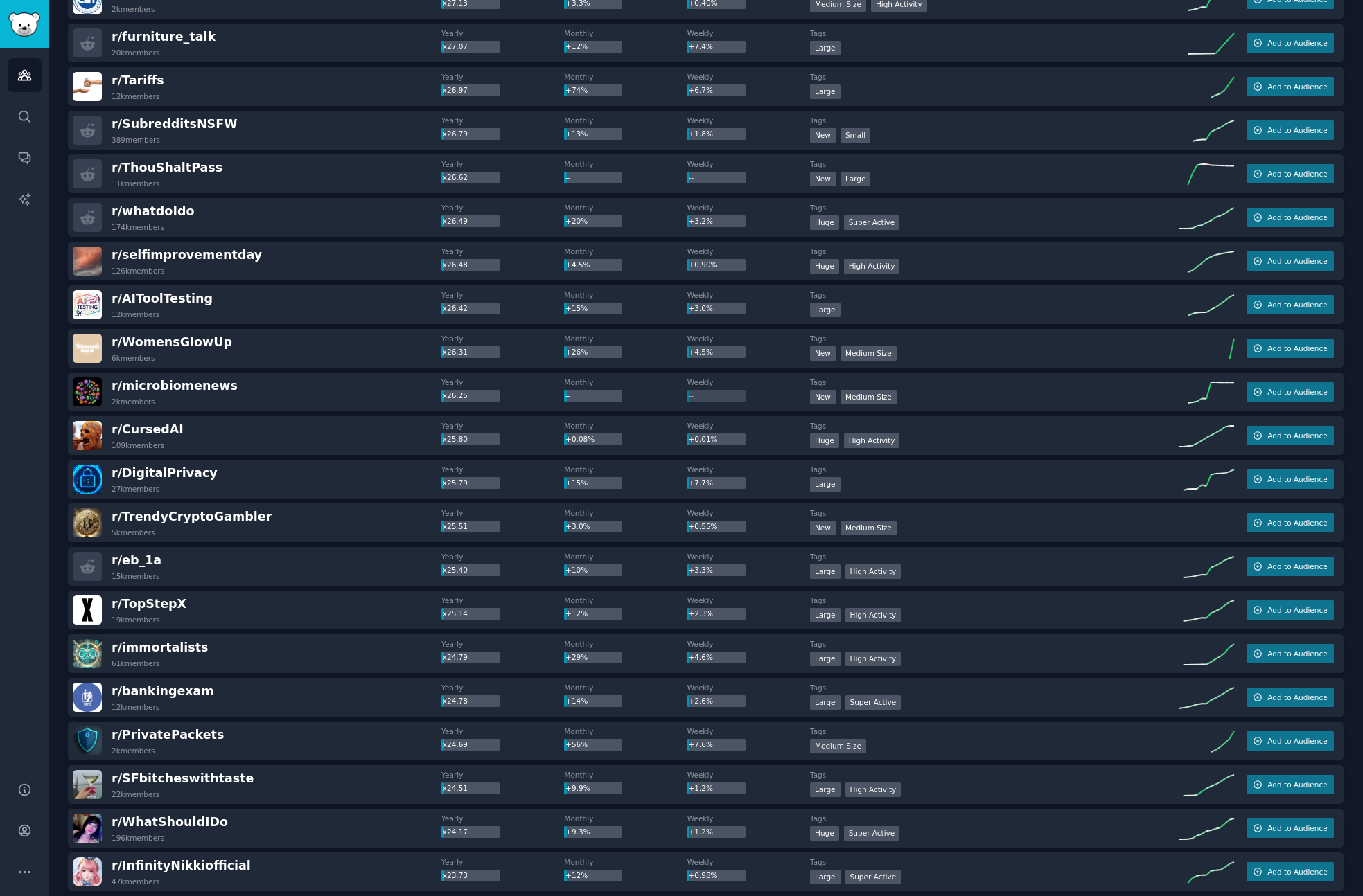
scroll to position [6716, 0]
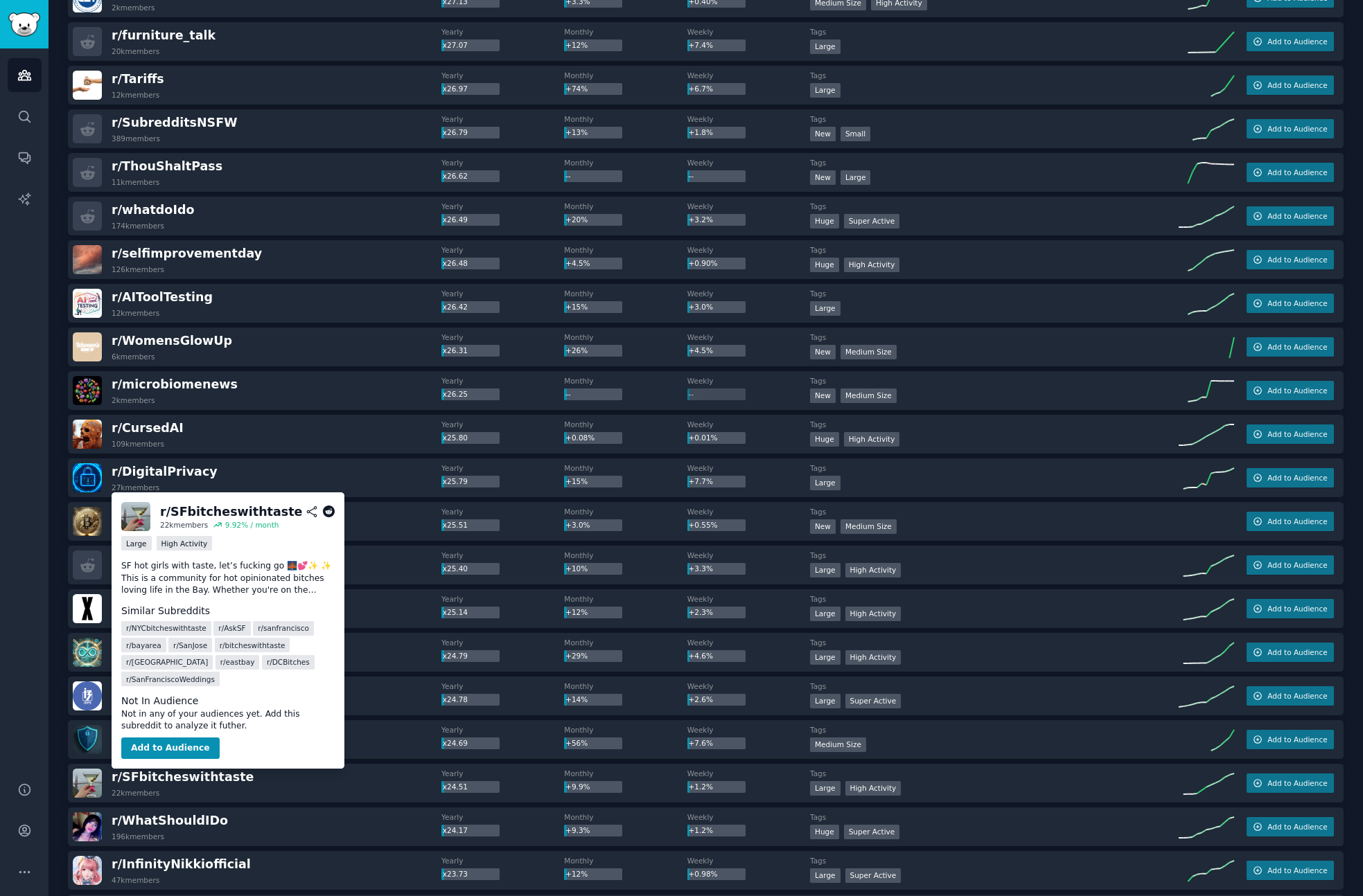
click at [330, 510] on icon at bounding box center [328, 512] width 12 height 12
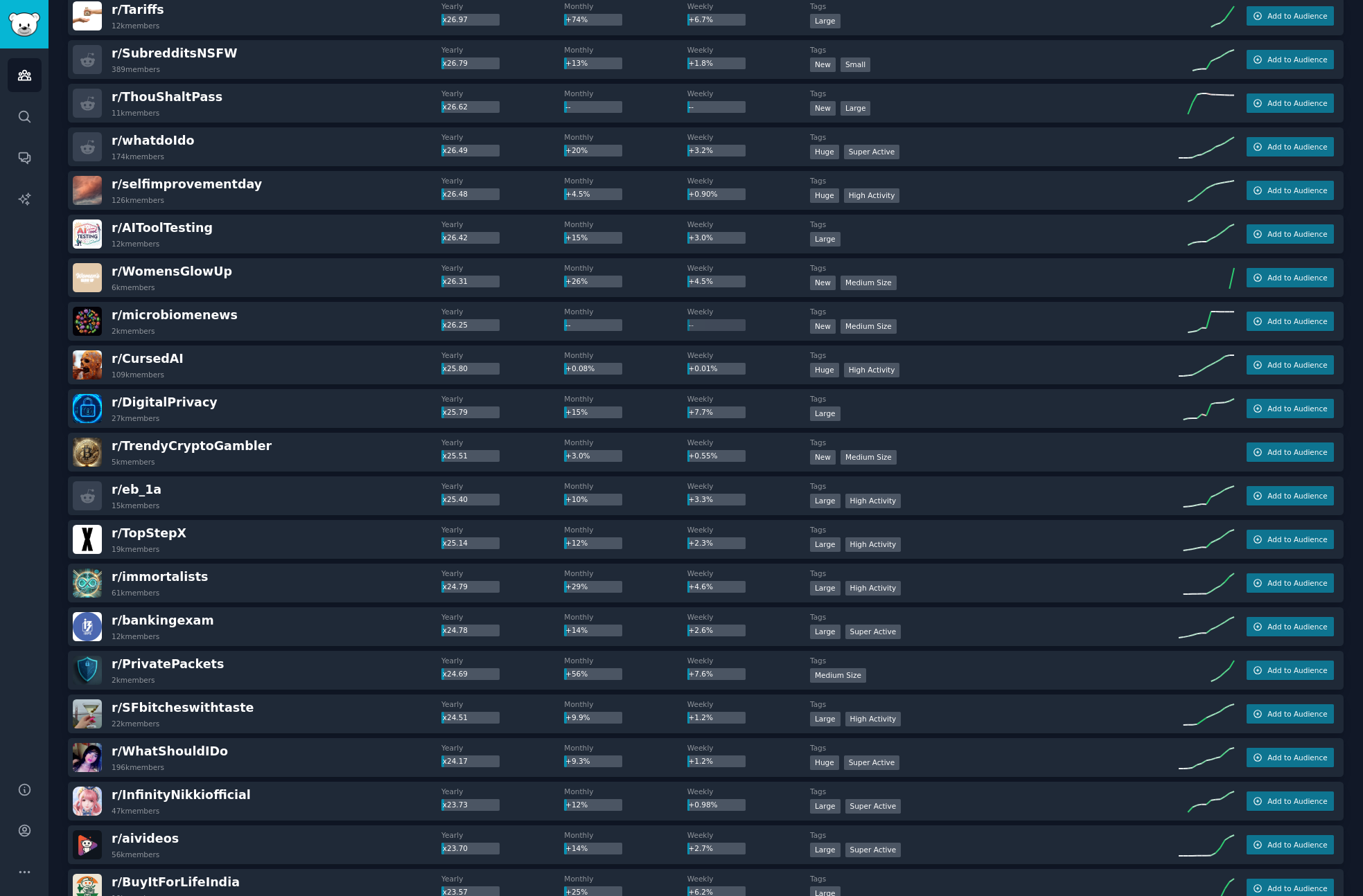
scroll to position [6787, 0]
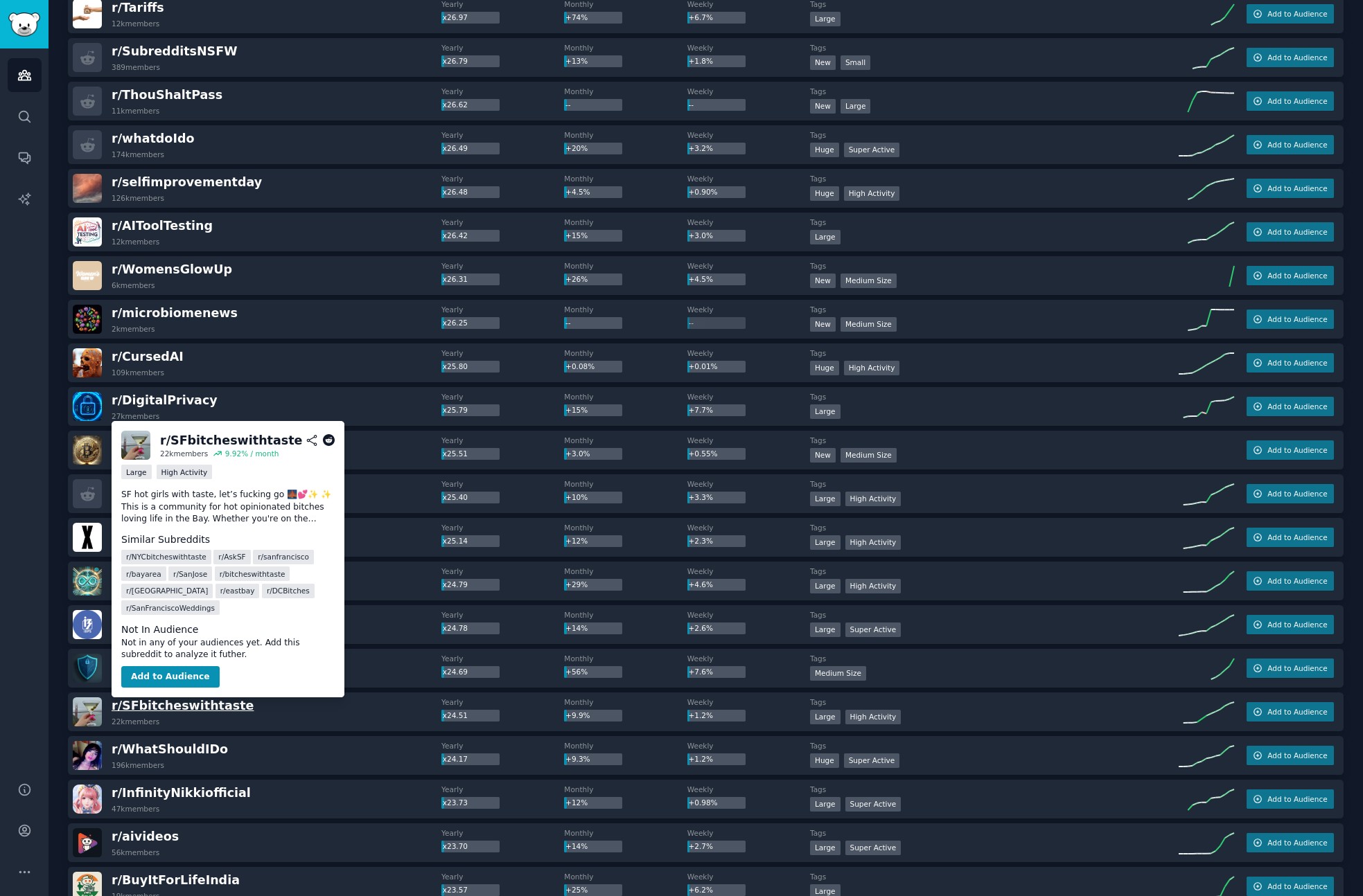
click at [176, 711] on span "r/ SFbitcheswithtaste" at bounding box center [182, 705] width 142 height 14
click at [331, 435] on icon at bounding box center [328, 440] width 12 height 12
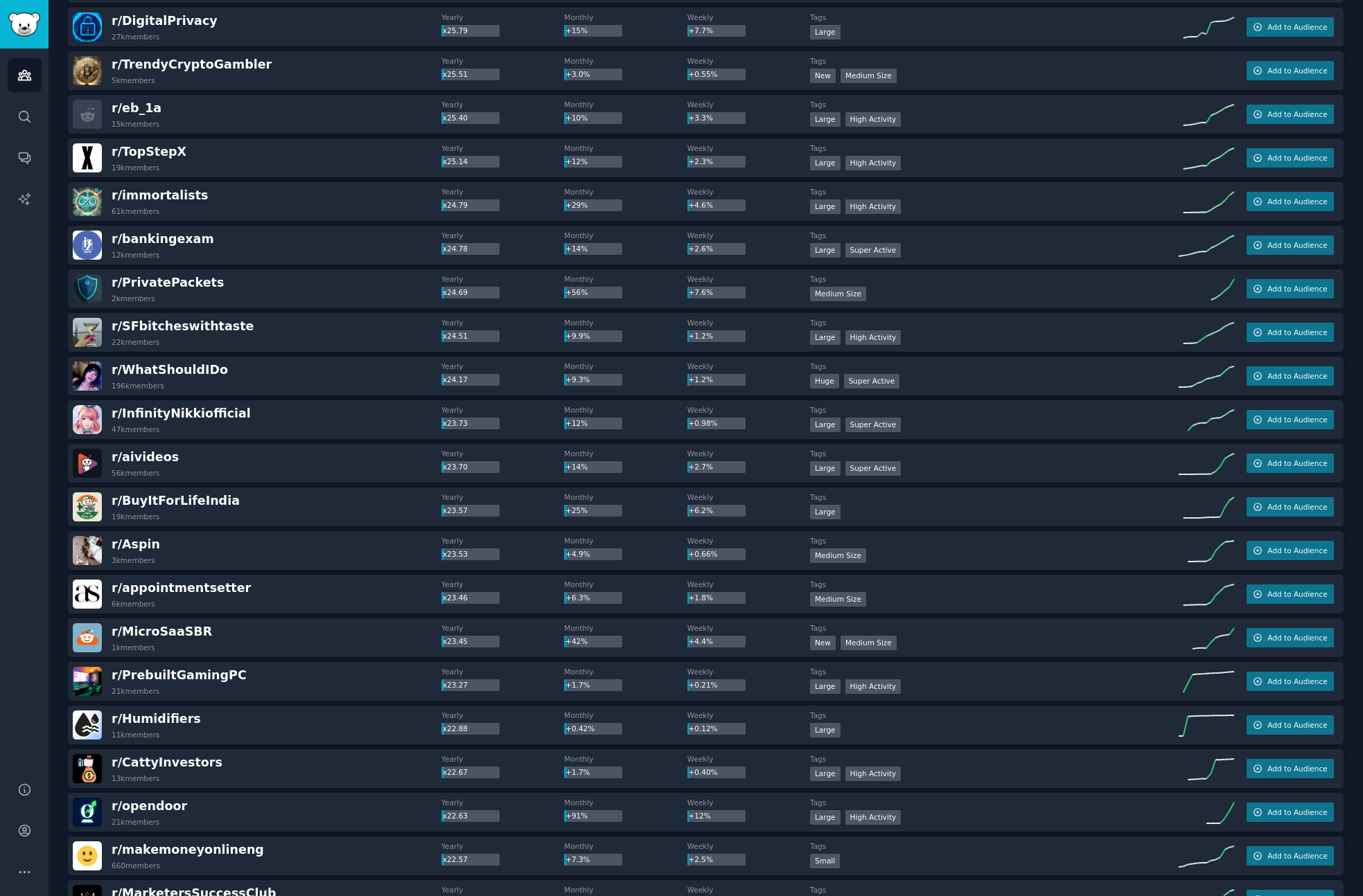
scroll to position [7183, 0]
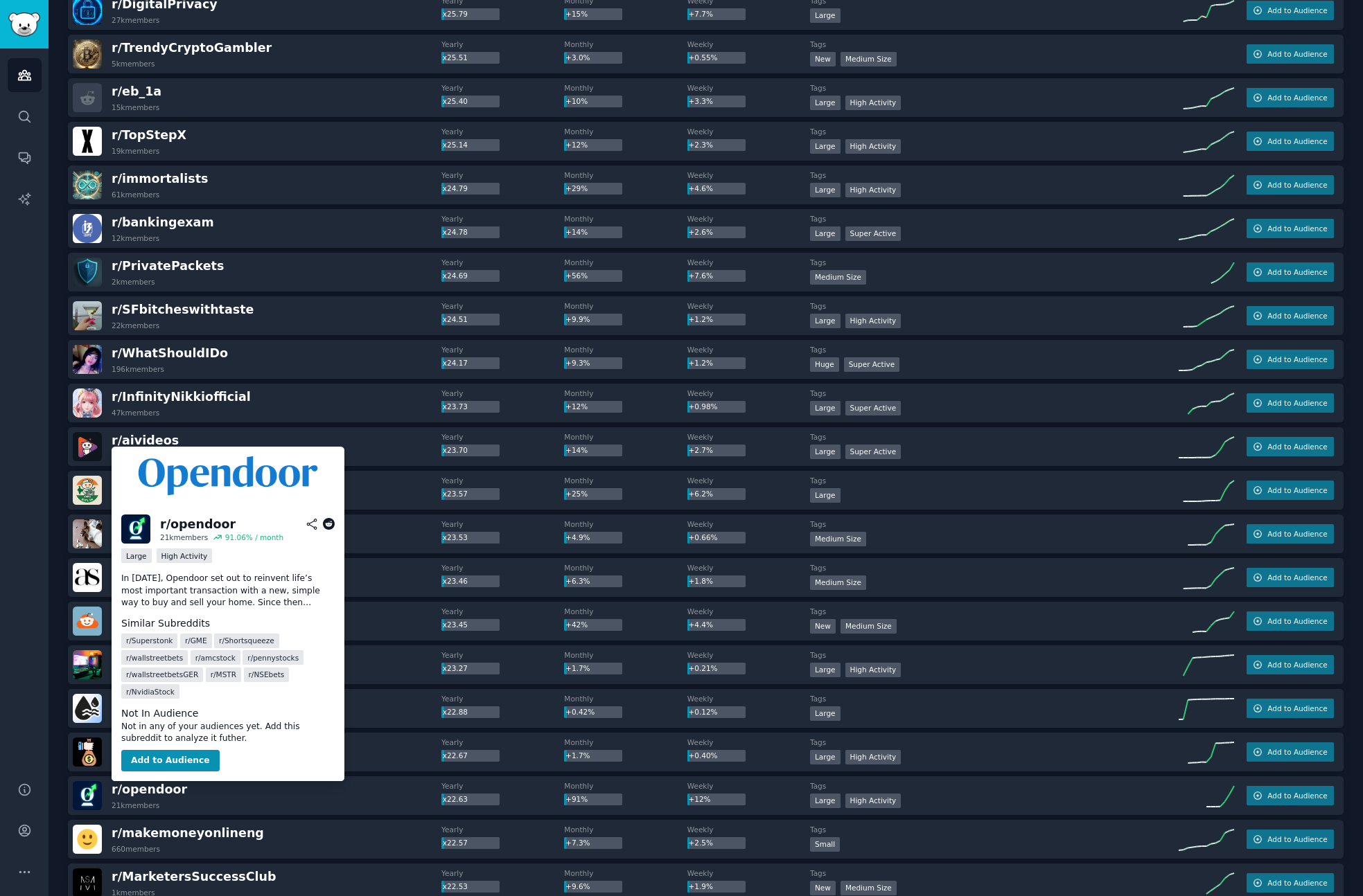
click at [328, 526] on icon at bounding box center [328, 524] width 12 height 12
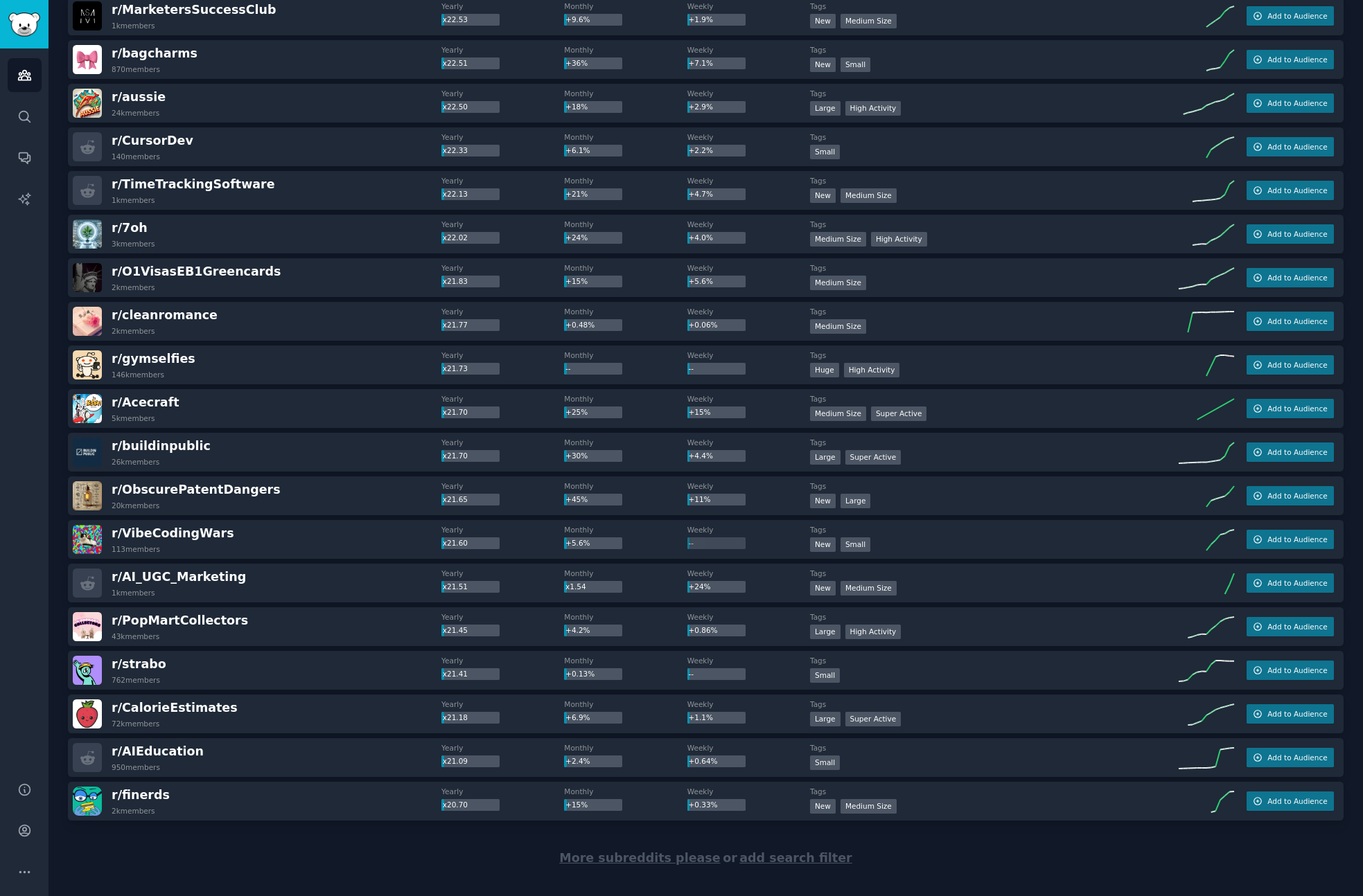
scroll to position [8070, 0]
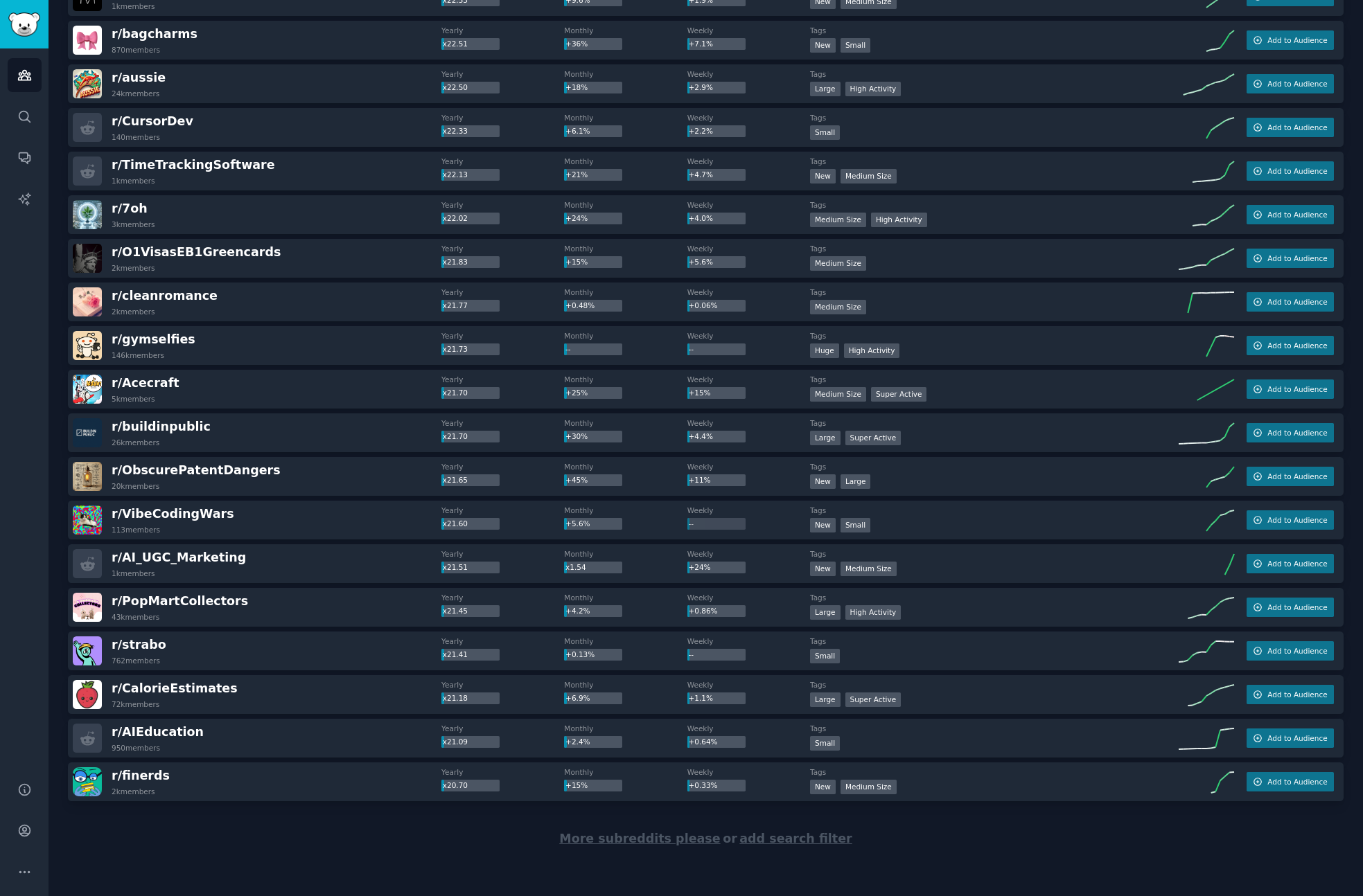
click at [665, 840] on span "More subreddits please" at bounding box center [639, 838] width 161 height 14
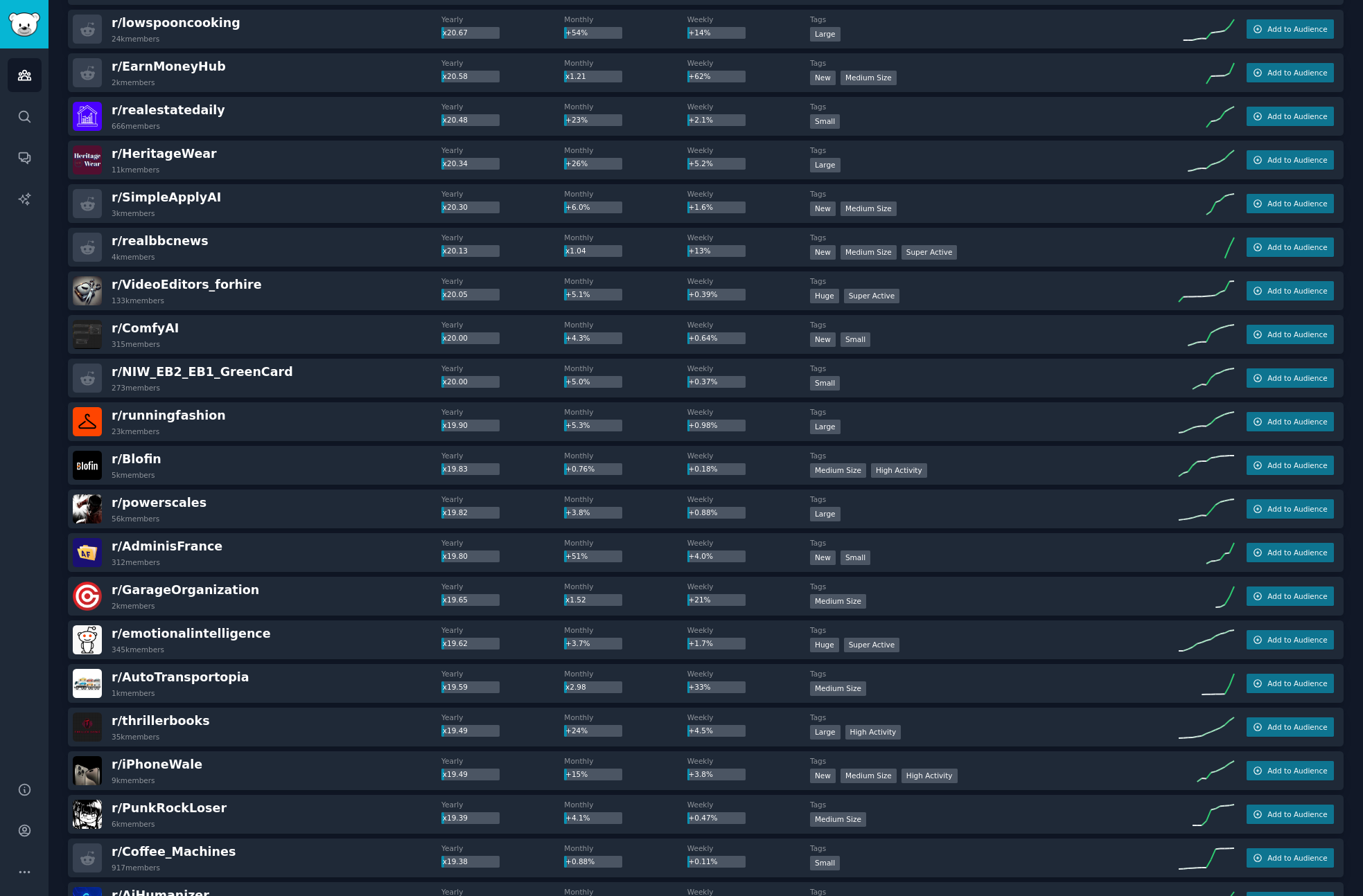
scroll to position [8867, 0]
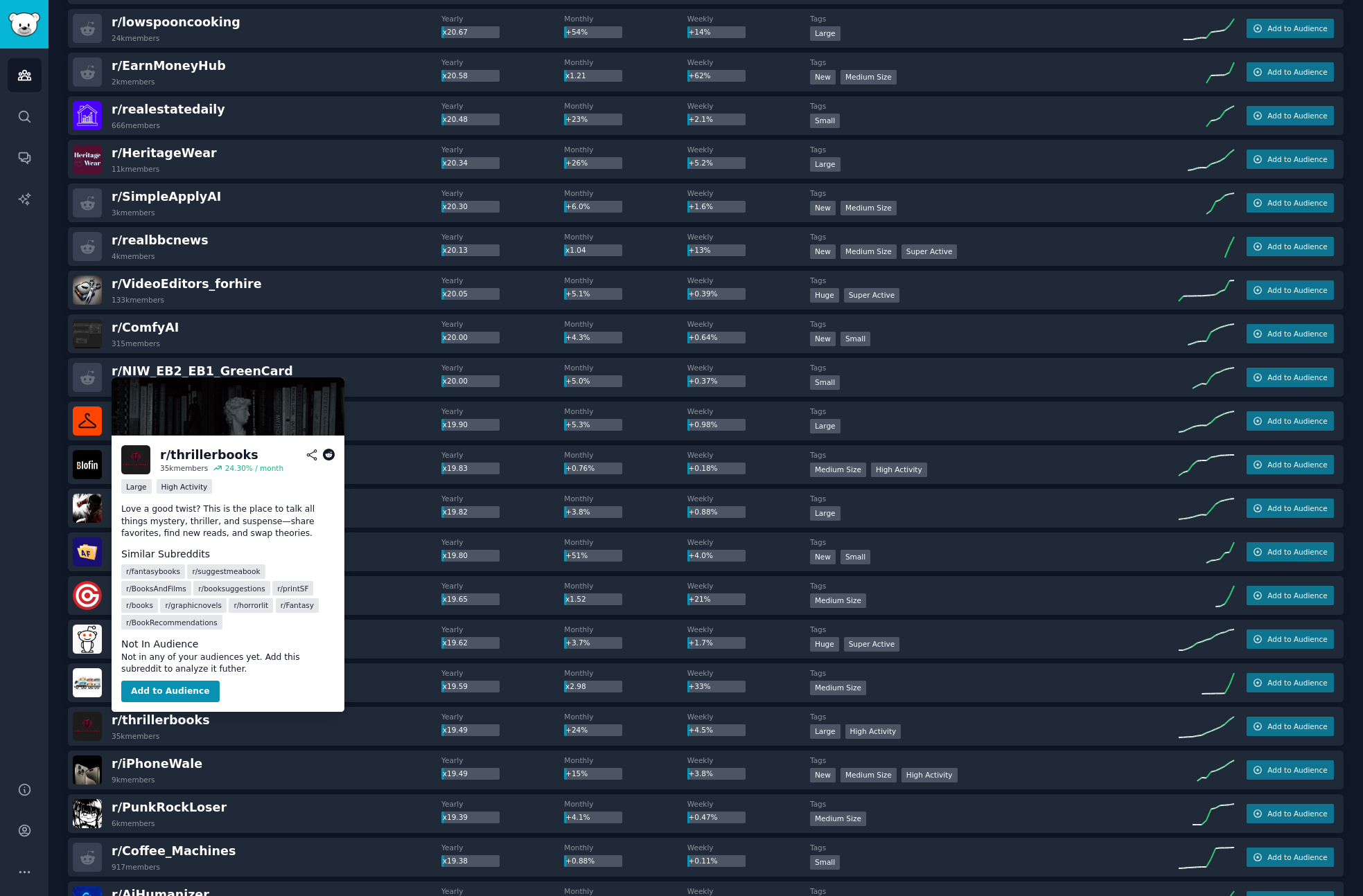
click at [328, 456] on icon at bounding box center [328, 455] width 12 height 12
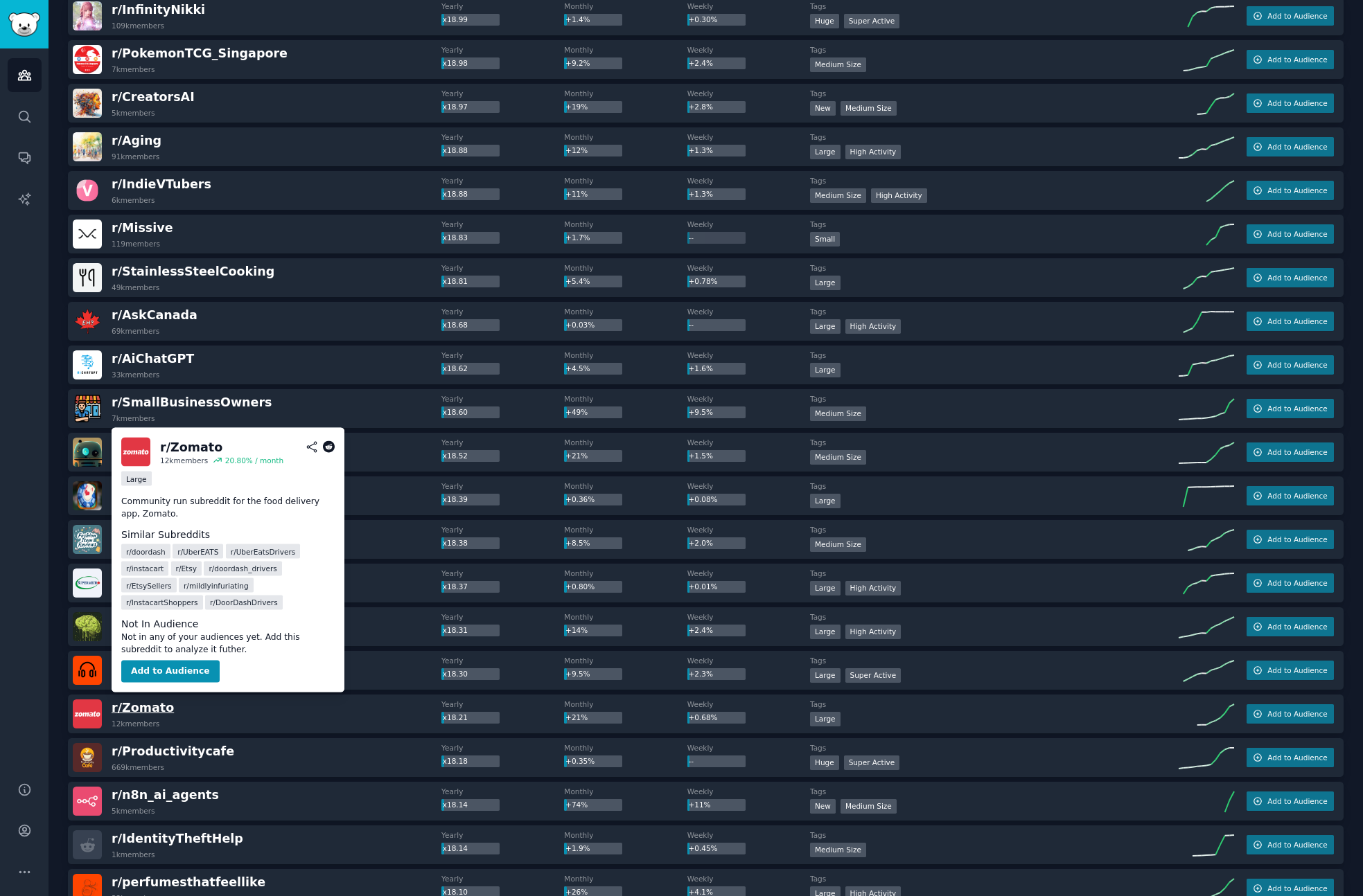
scroll to position [9979, 0]
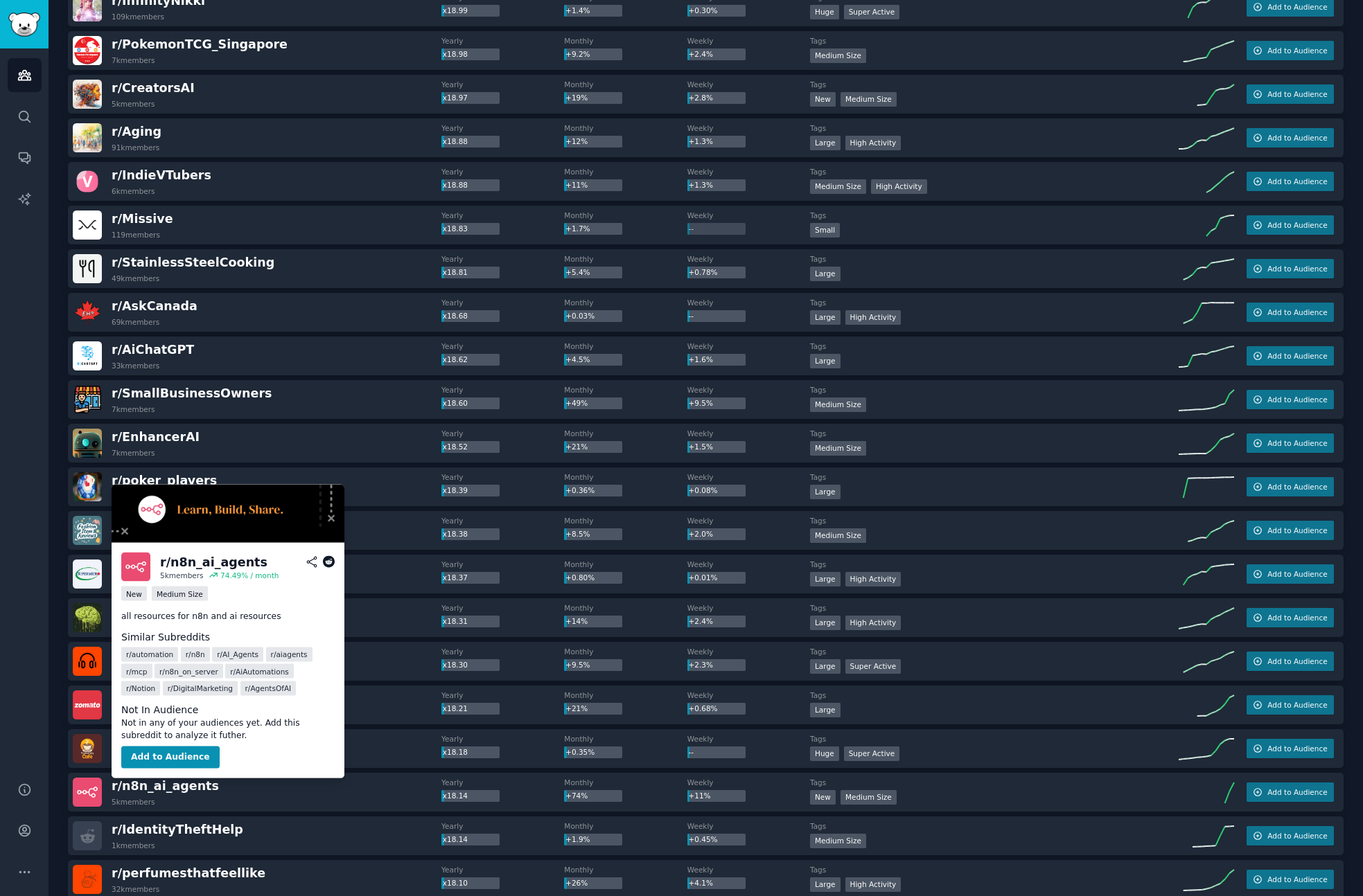
click at [329, 556] on icon at bounding box center [328, 562] width 12 height 12
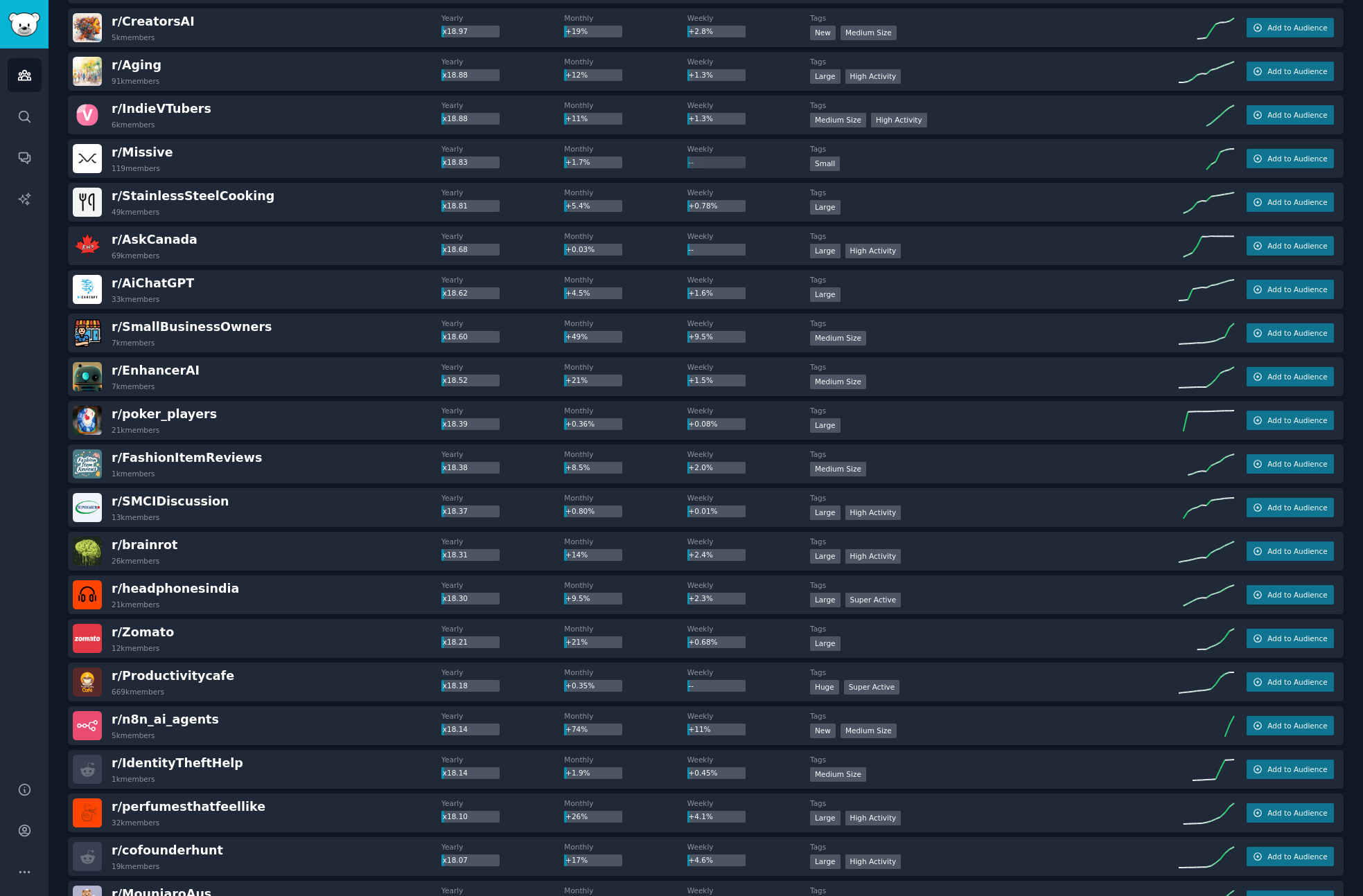
scroll to position [10059, 0]
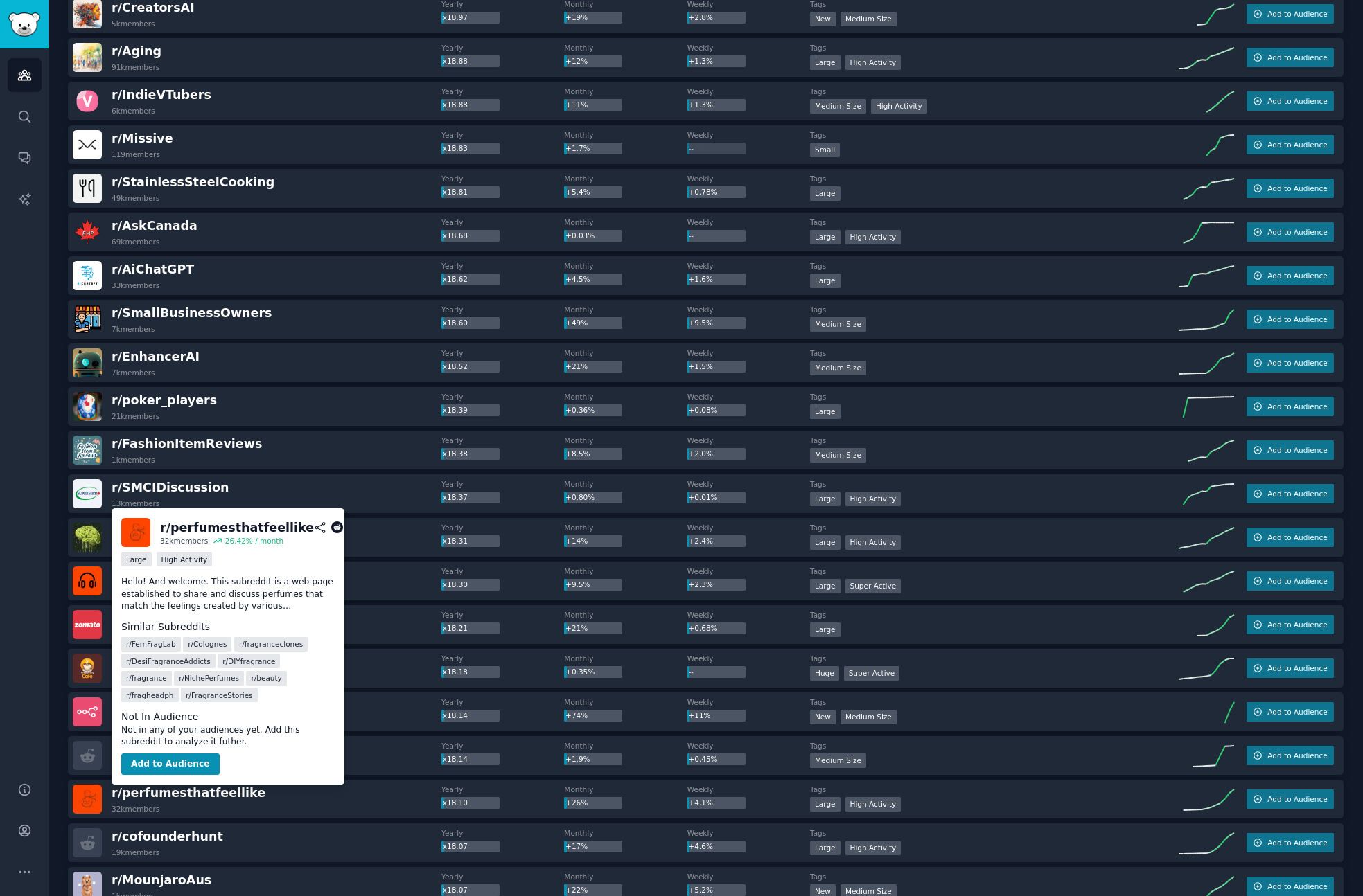
click at [331, 526] on icon at bounding box center [337, 527] width 12 height 12
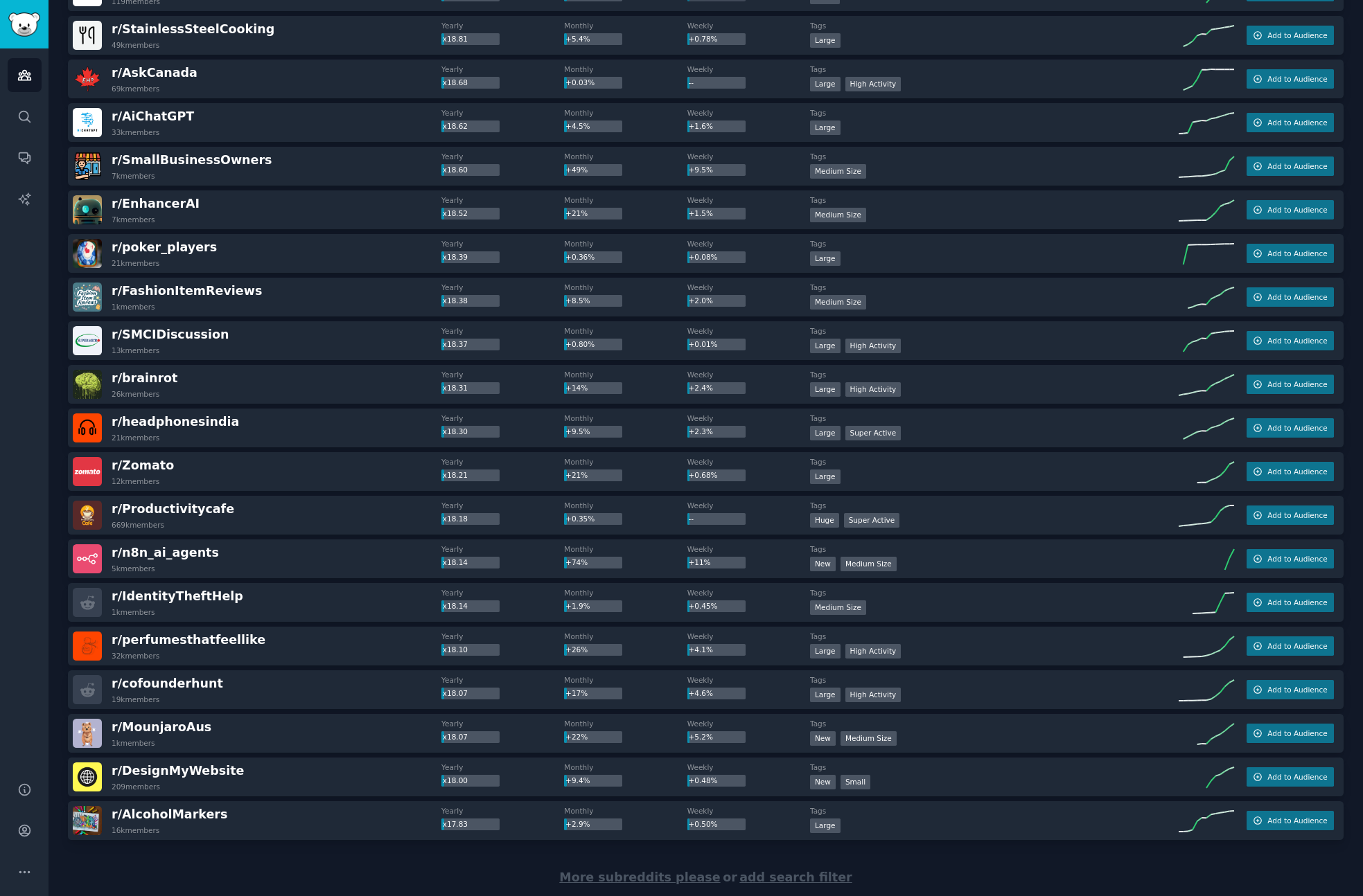
scroll to position [10251, 0]
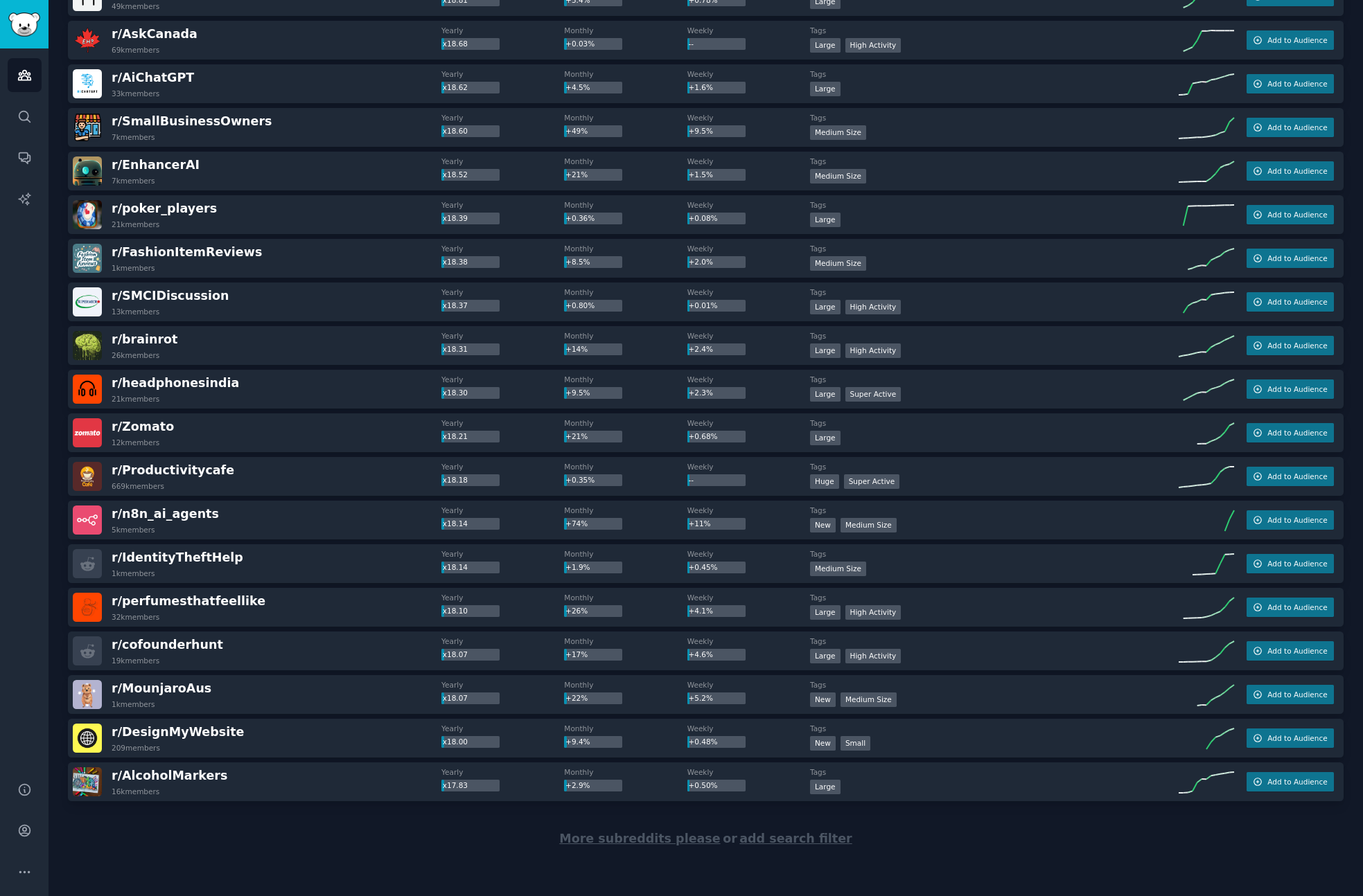
click at [644, 838] on span "More subreddits please" at bounding box center [639, 838] width 161 height 14
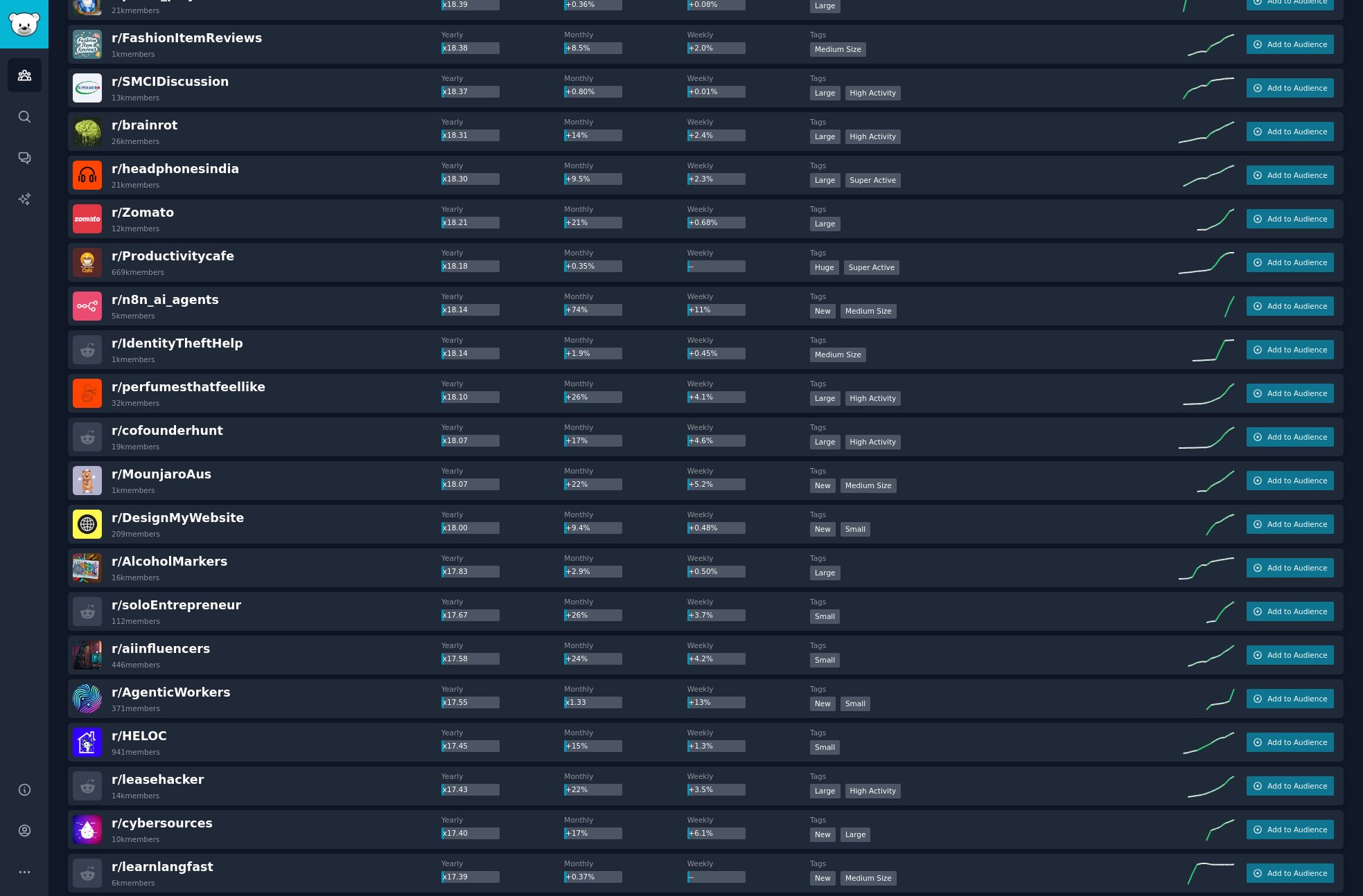
scroll to position [10467, 0]
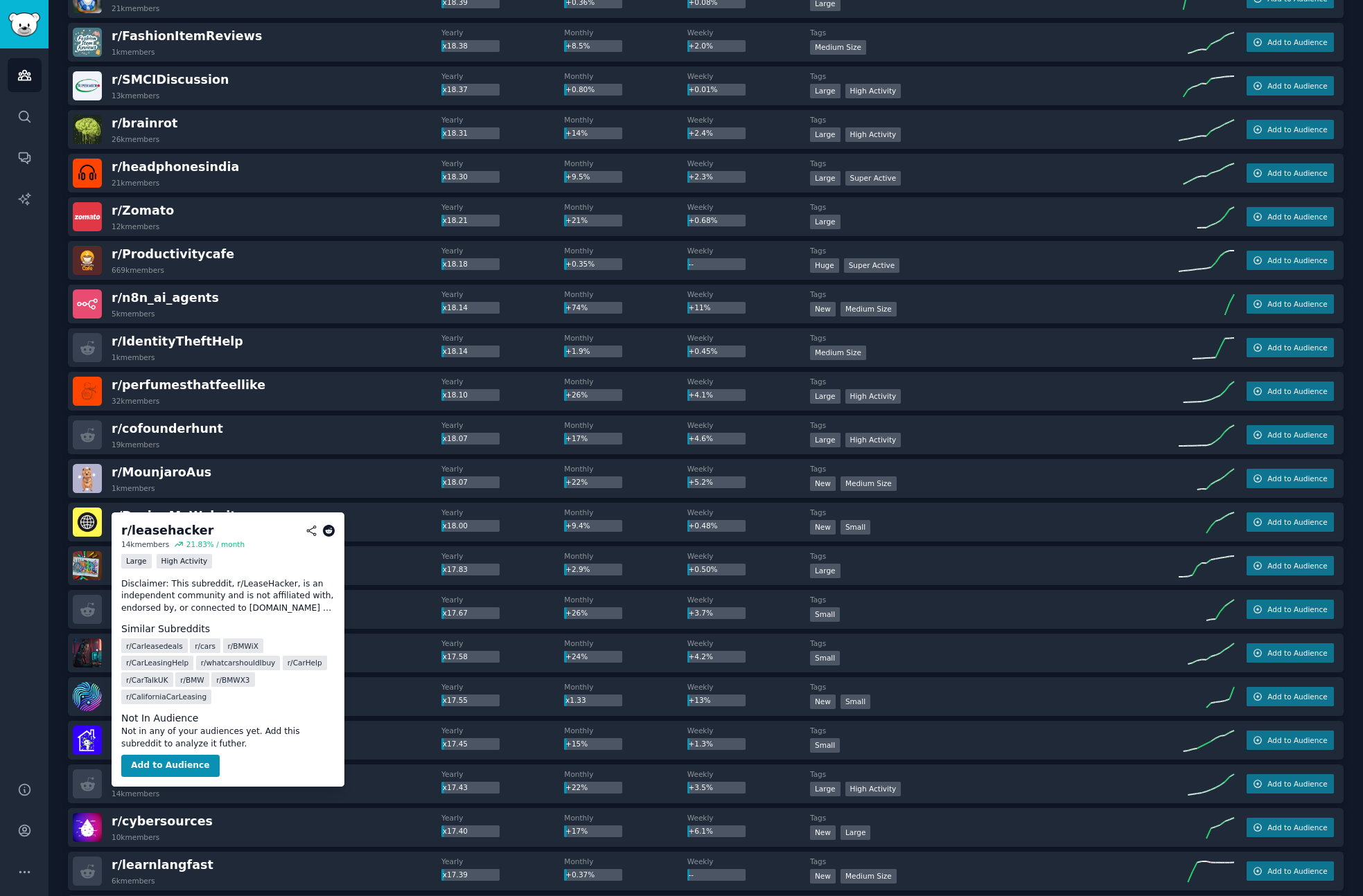
click at [330, 528] on icon at bounding box center [328, 531] width 12 height 12
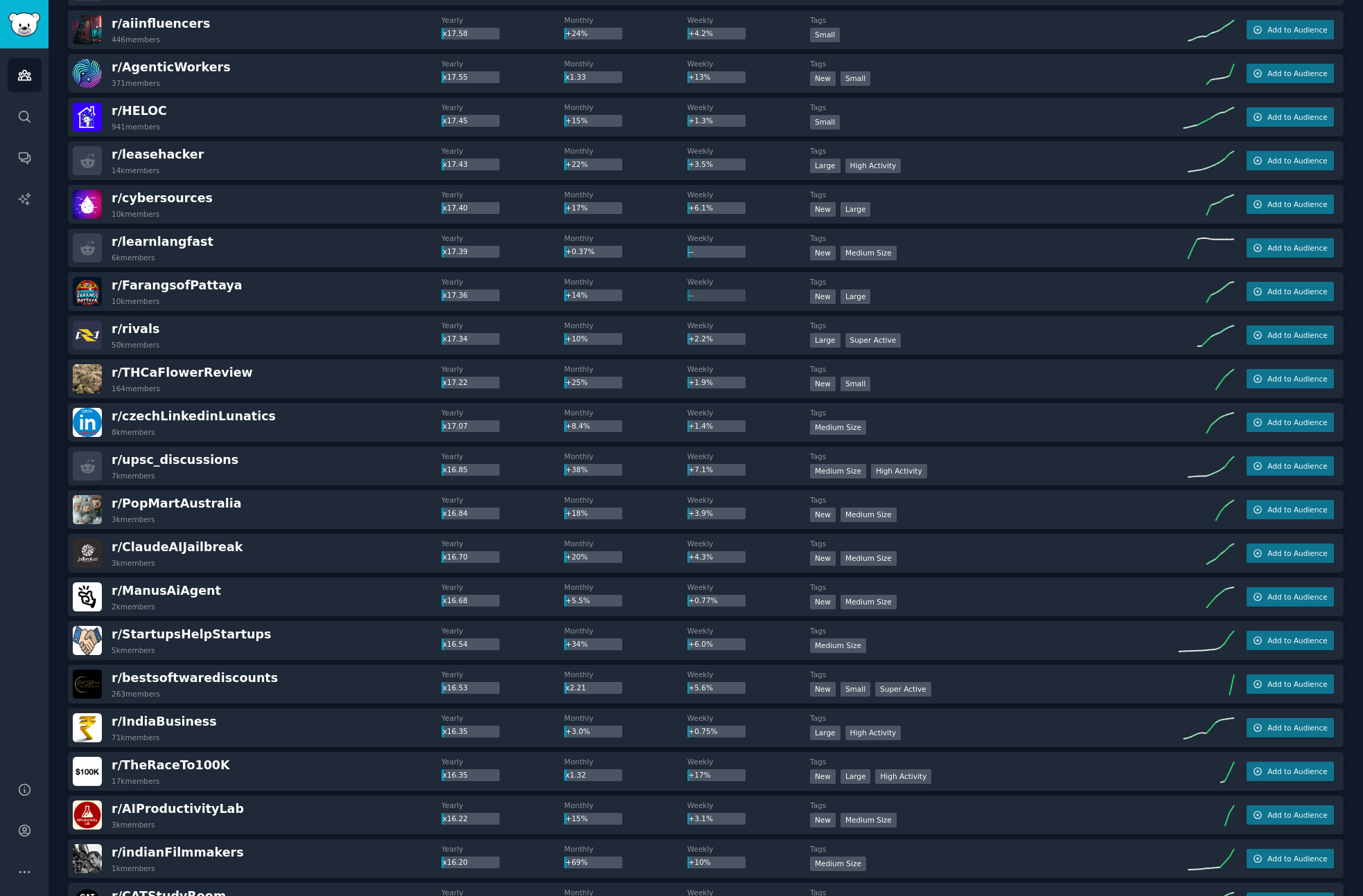
scroll to position [11091, 0]
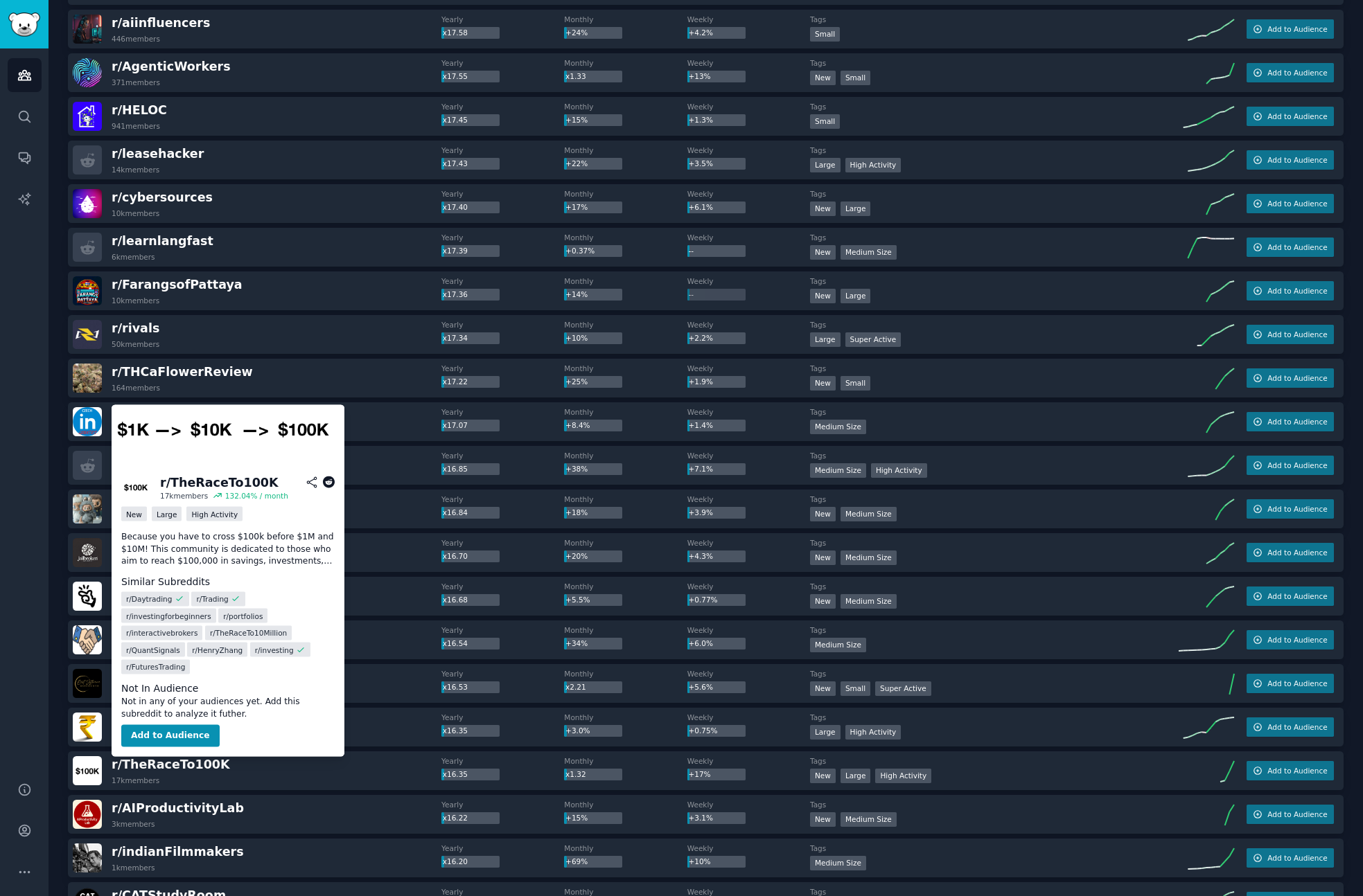
click at [331, 480] on icon at bounding box center [328, 483] width 12 height 12
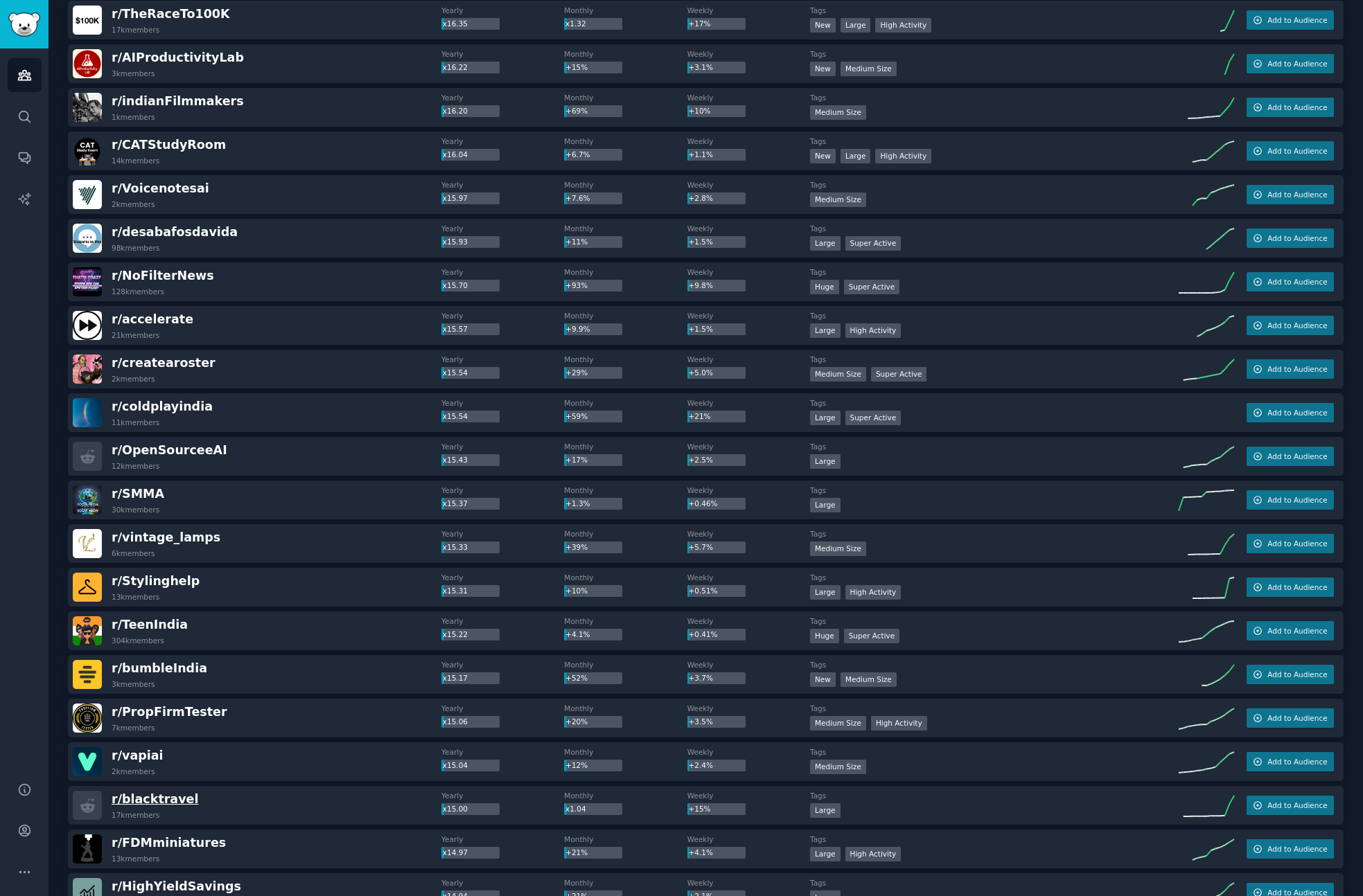
scroll to position [11898, 0]
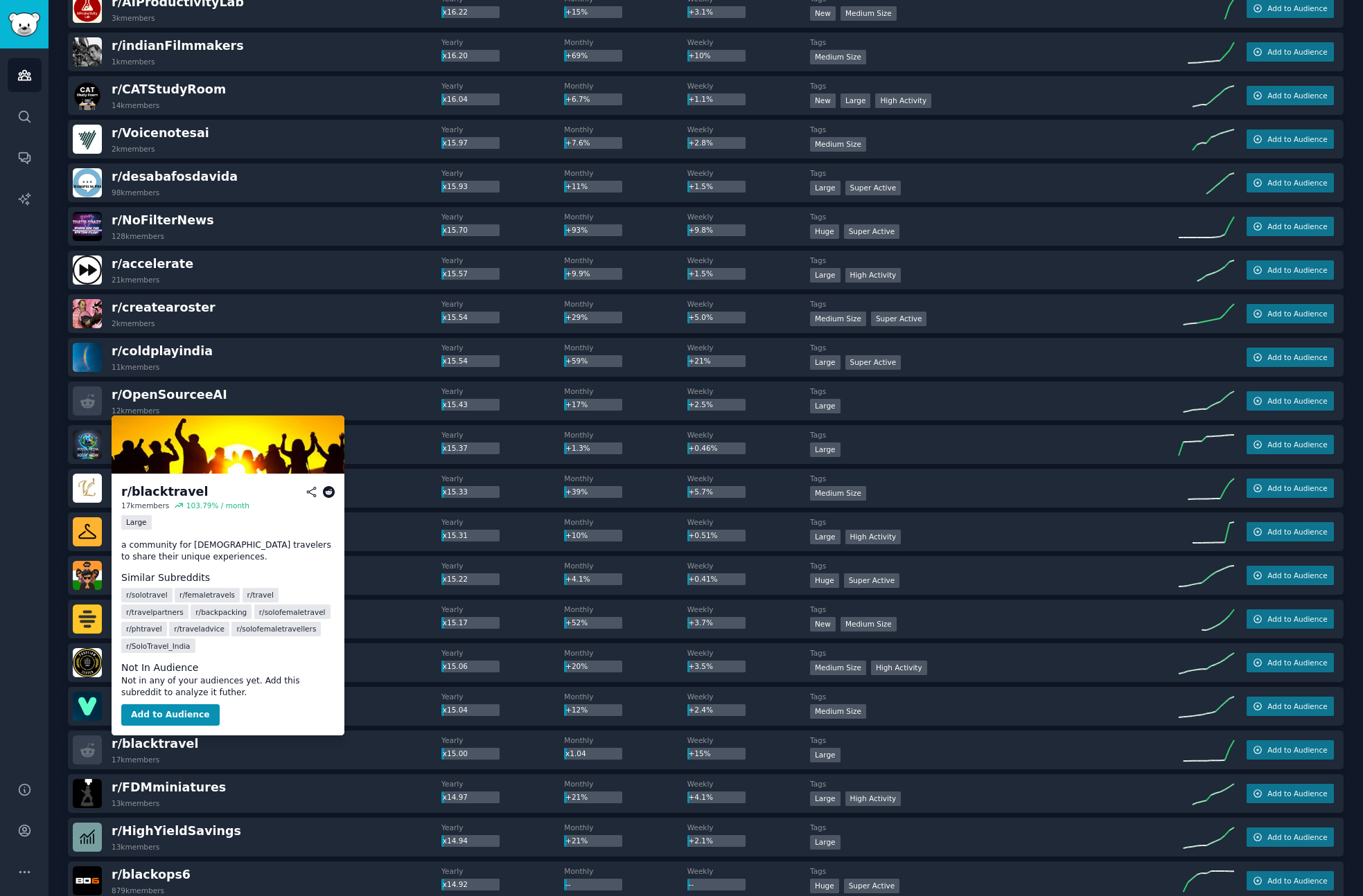
click at [327, 491] on icon at bounding box center [328, 492] width 12 height 12
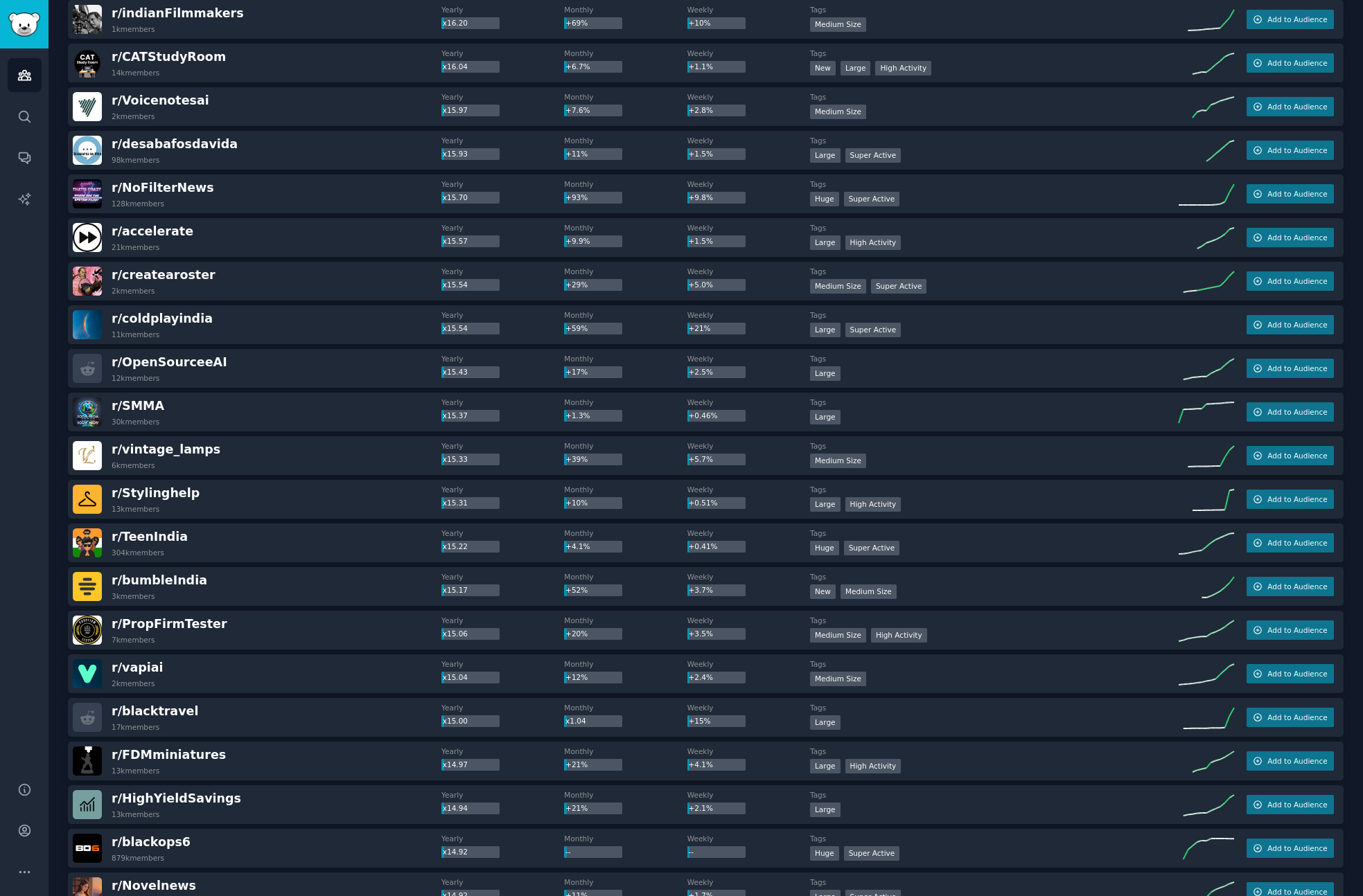
scroll to position [11946, 0]
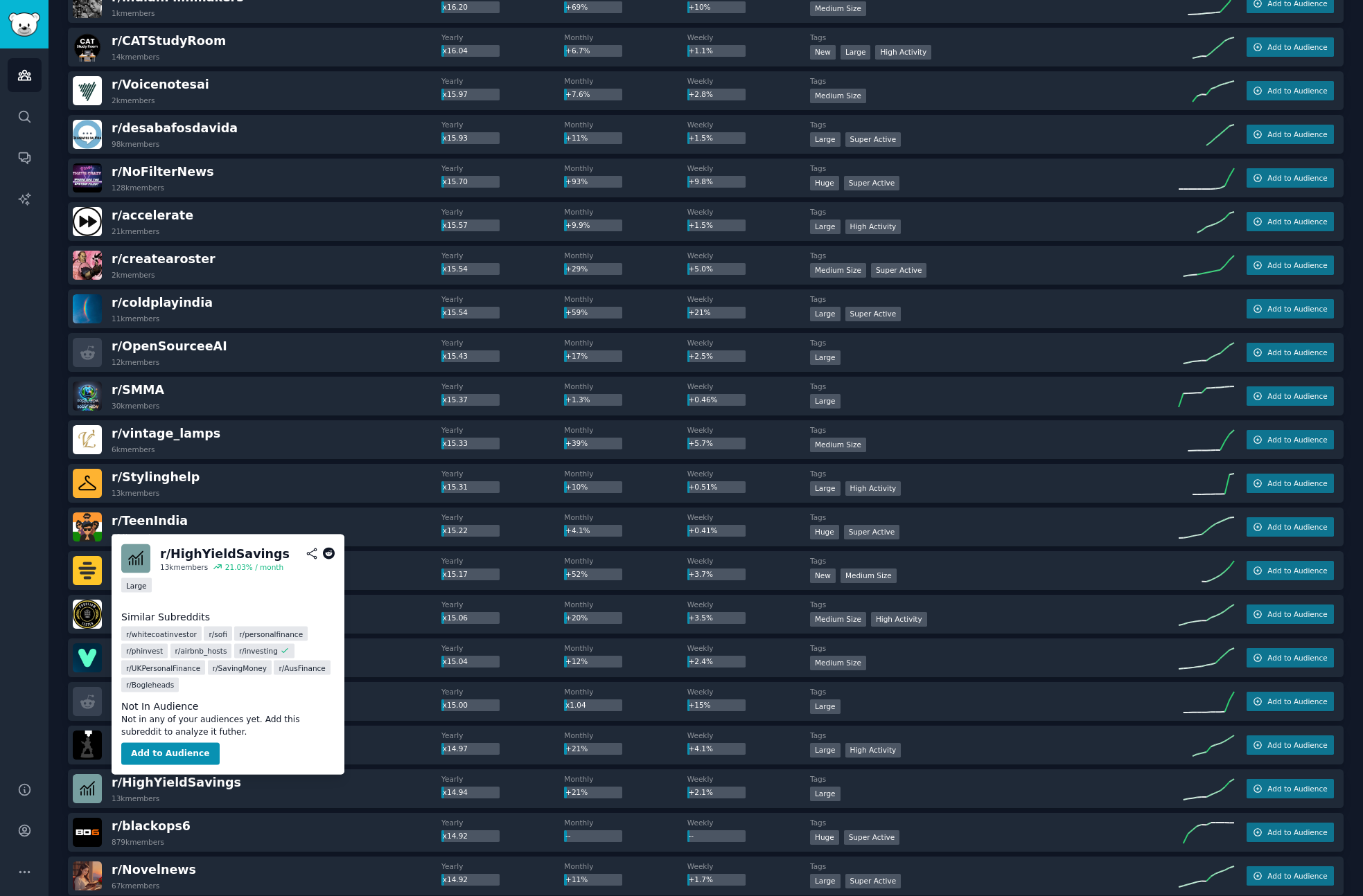
click at [326, 551] on icon at bounding box center [328, 554] width 12 height 12
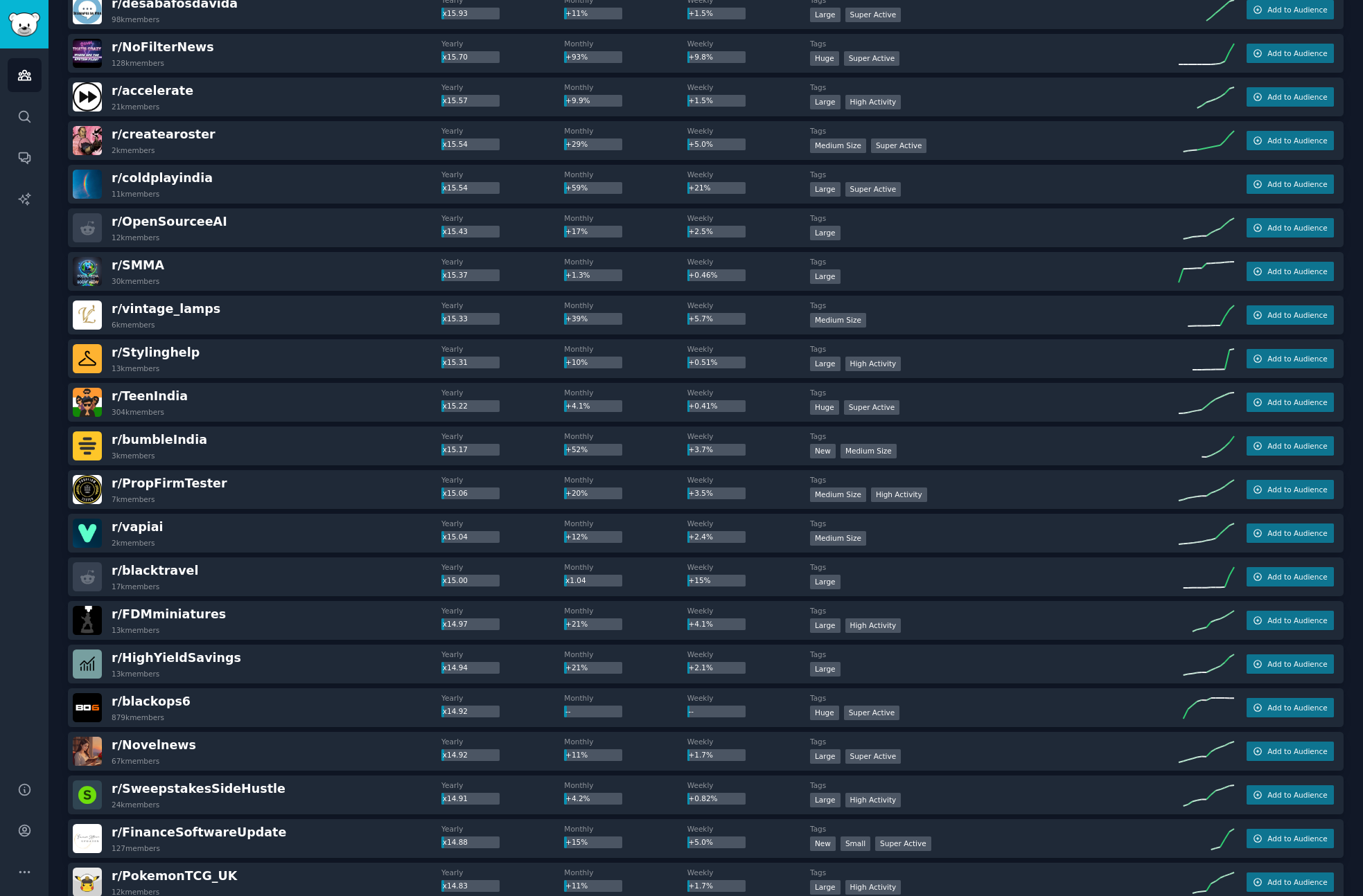
scroll to position [12072, 0]
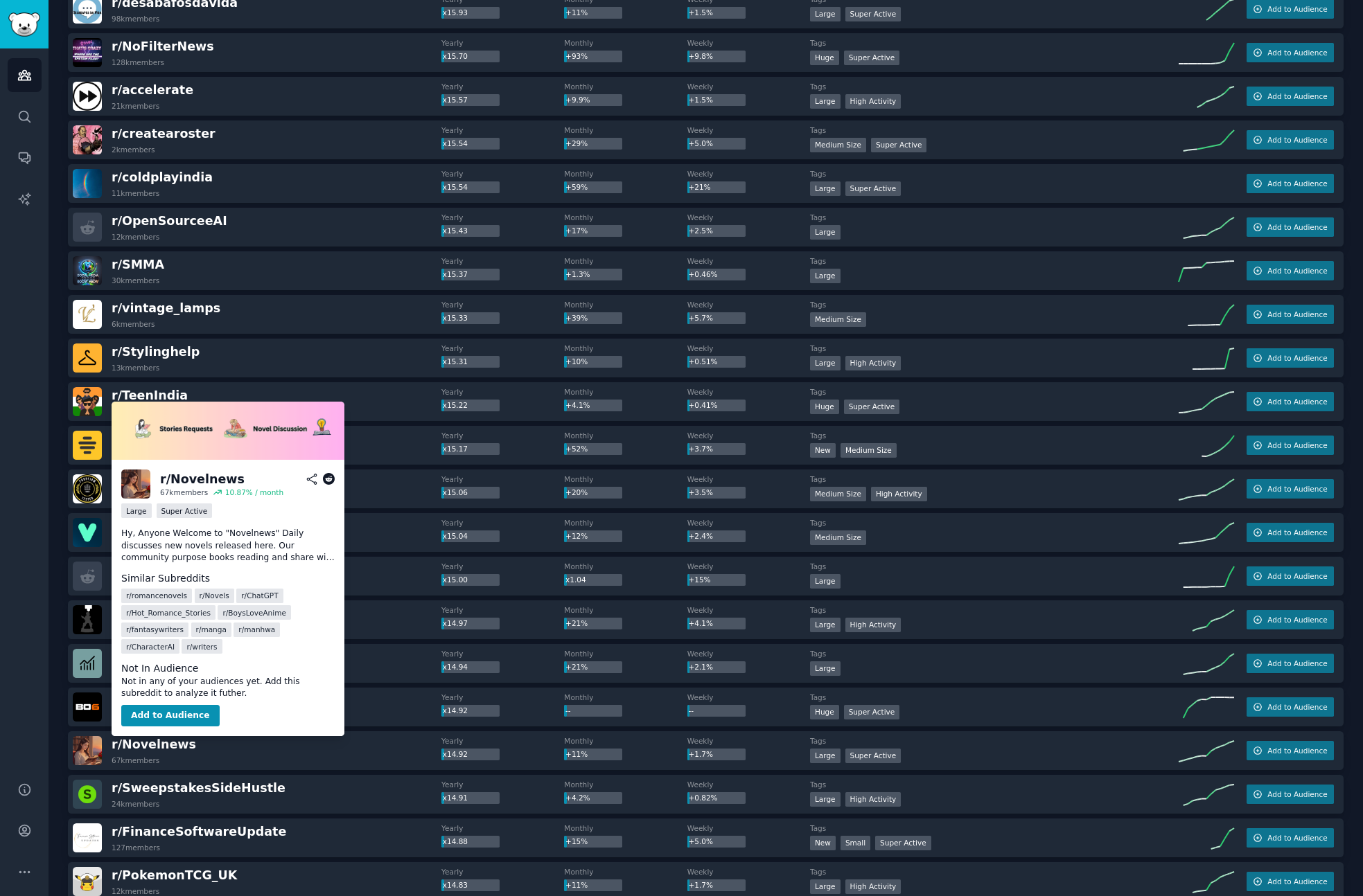
click at [329, 477] on icon at bounding box center [328, 479] width 12 height 12
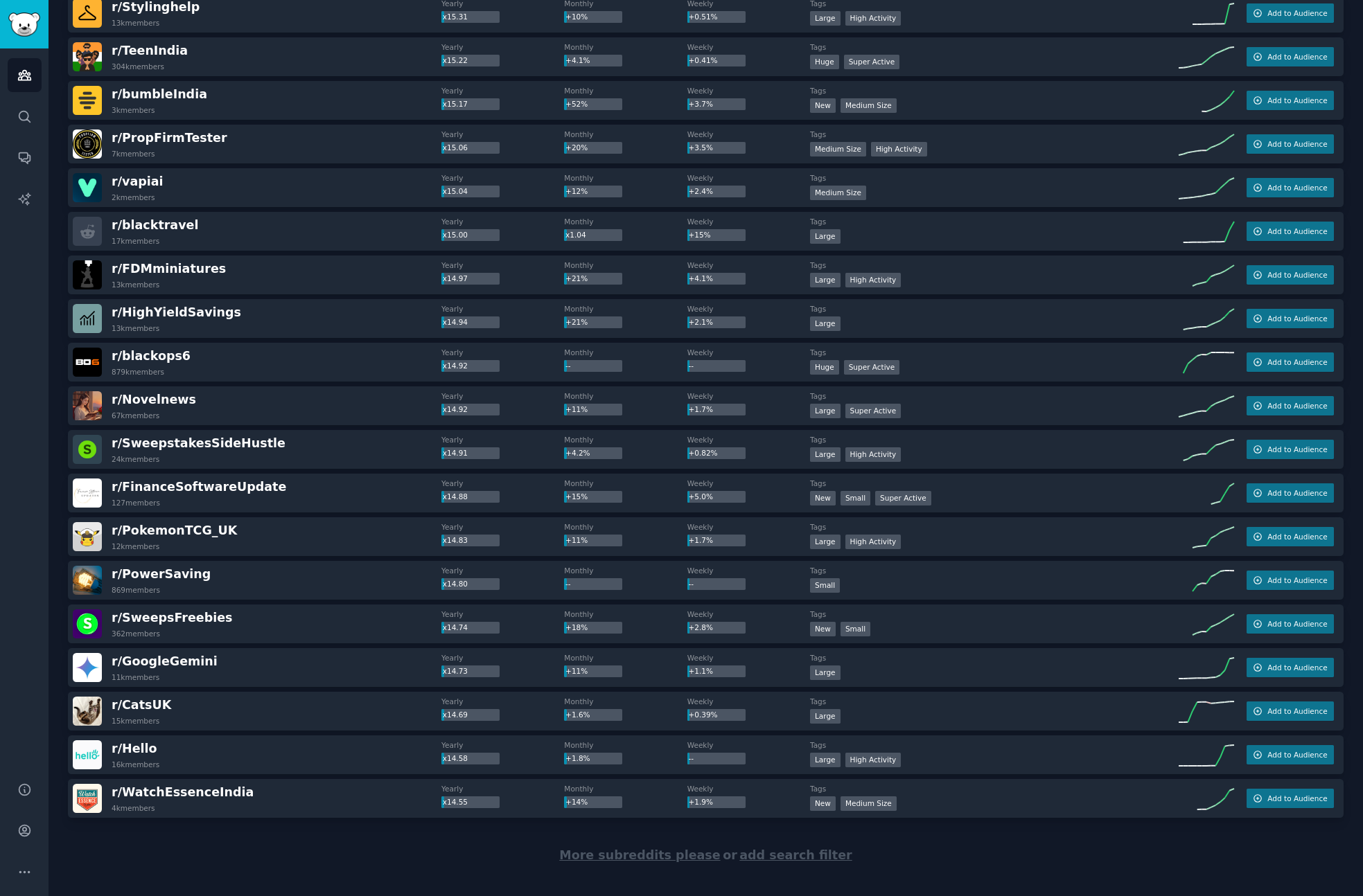
scroll to position [12422, 0]
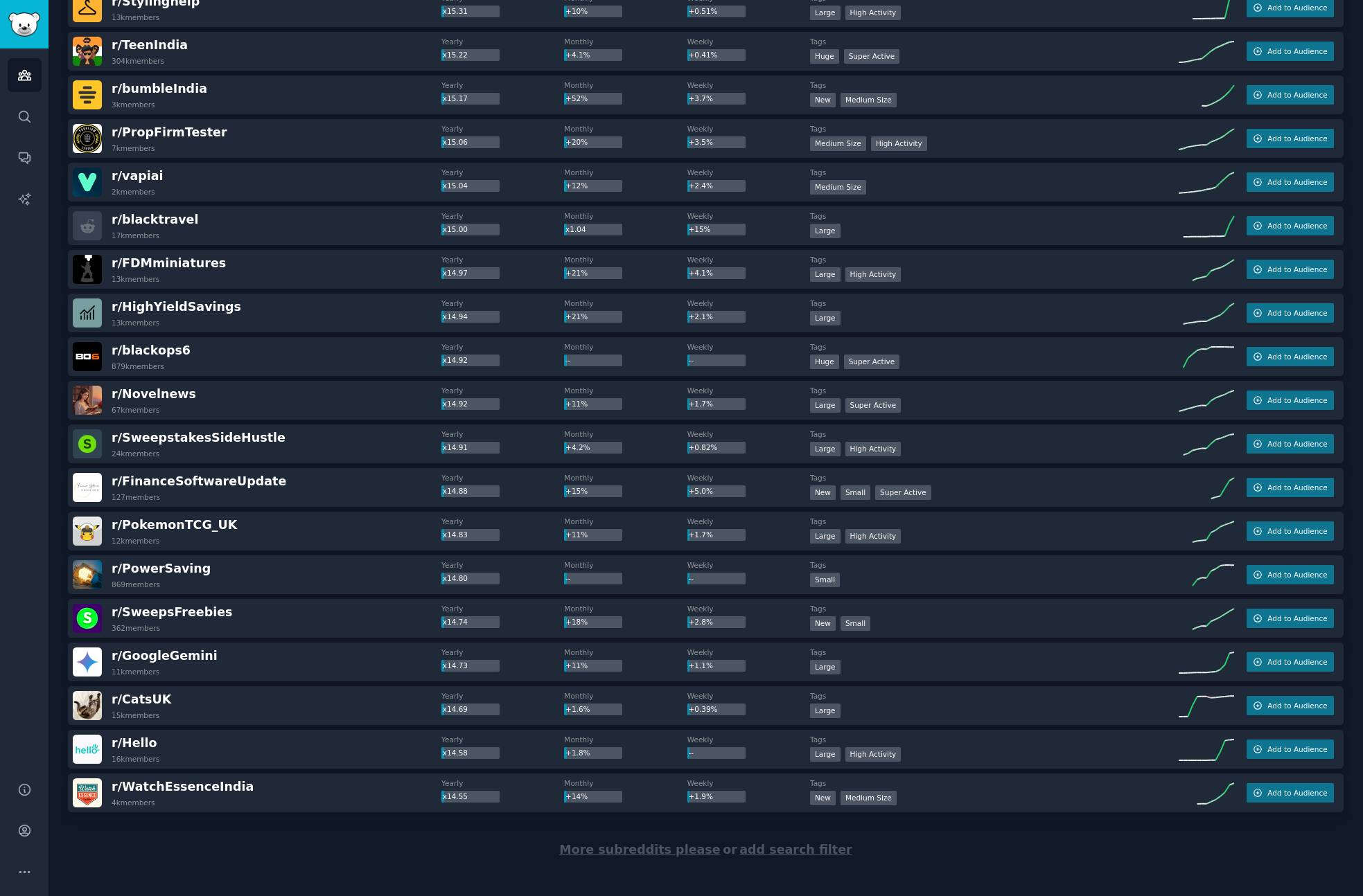
click at [607, 848] on span "More subreddits please" at bounding box center [639, 849] width 161 height 14
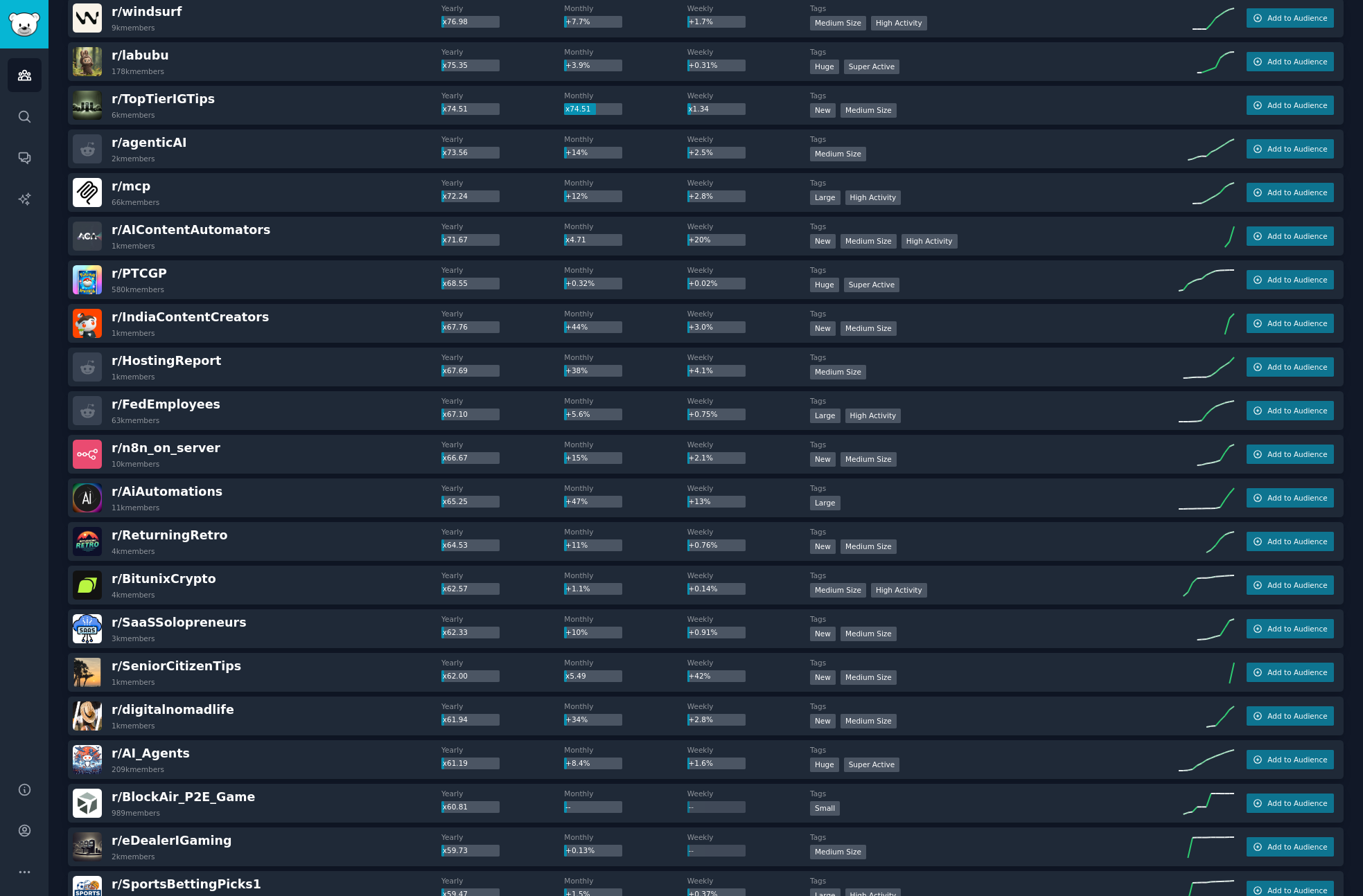
scroll to position [10317, 0]
